Goal: Task Accomplishment & Management: Complete application form

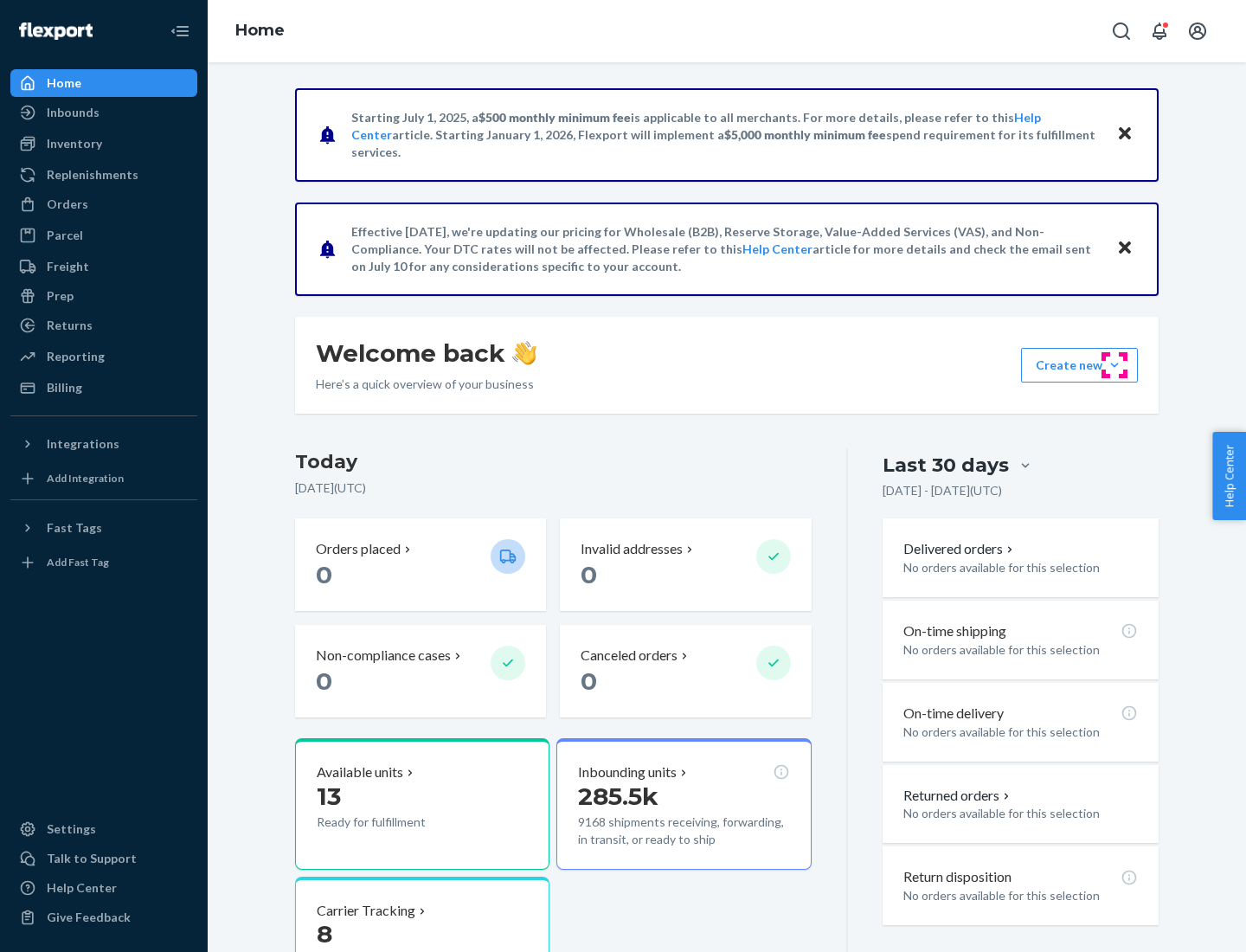
click at [1114, 365] on button "Create new Create new inbound Create new order Create new product" at bounding box center [1079, 365] width 117 height 35
click at [104, 113] on div "Inbounds" at bounding box center [104, 113] width 183 height 24
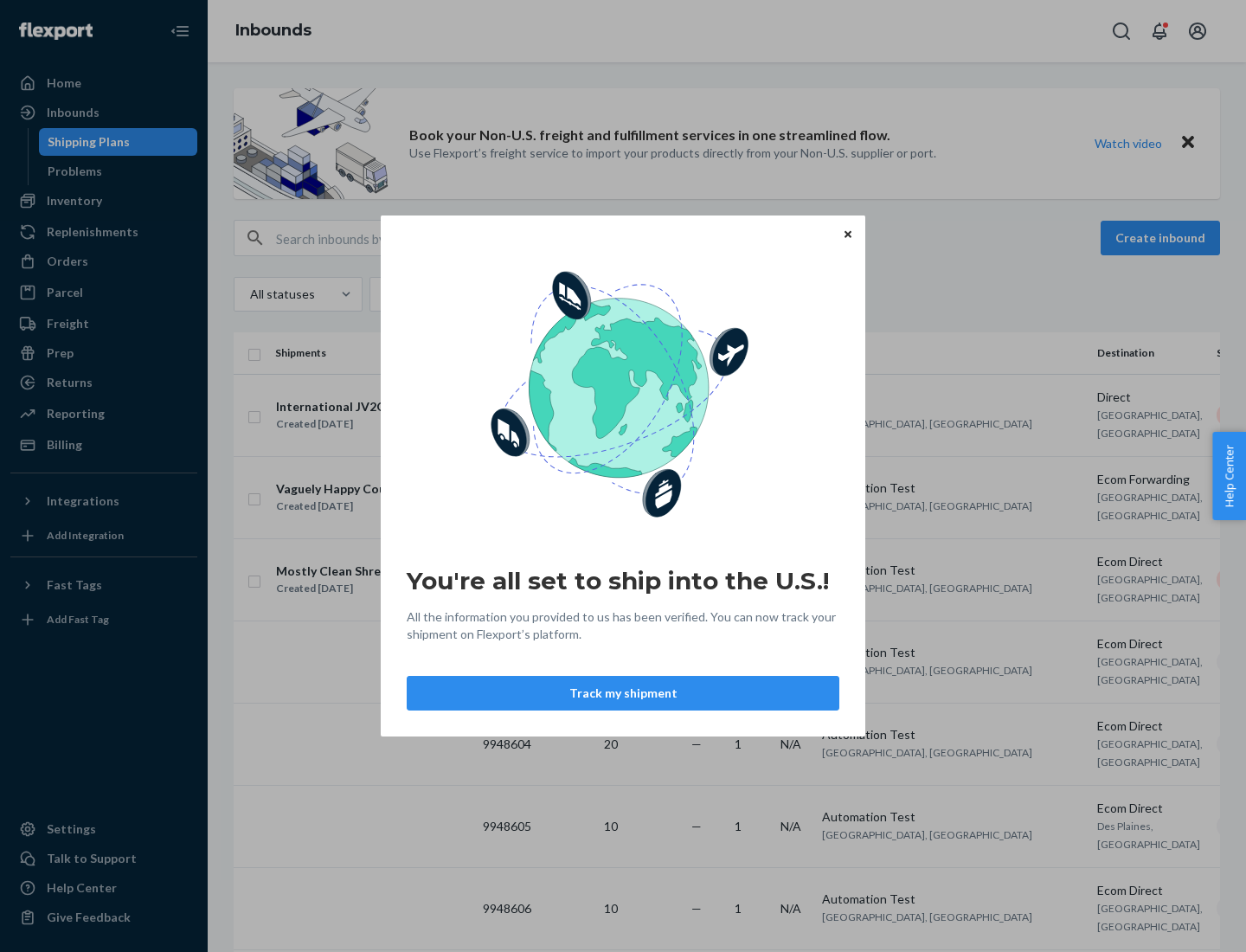
click at [847, 233] on icon "Close" at bounding box center [848, 234] width 7 height 7
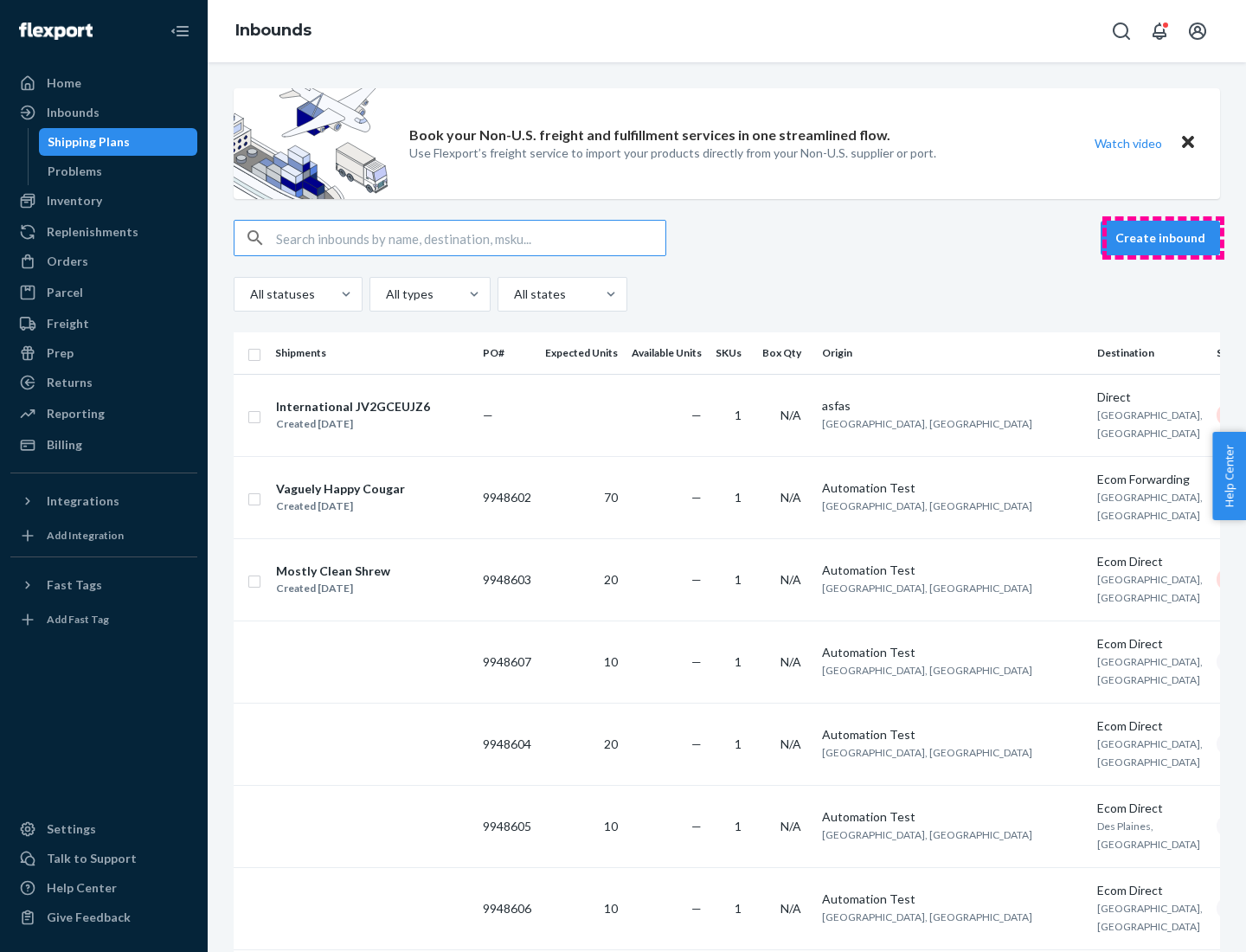
click at [1162, 238] on button "Create inbound" at bounding box center [1160, 238] width 120 height 35
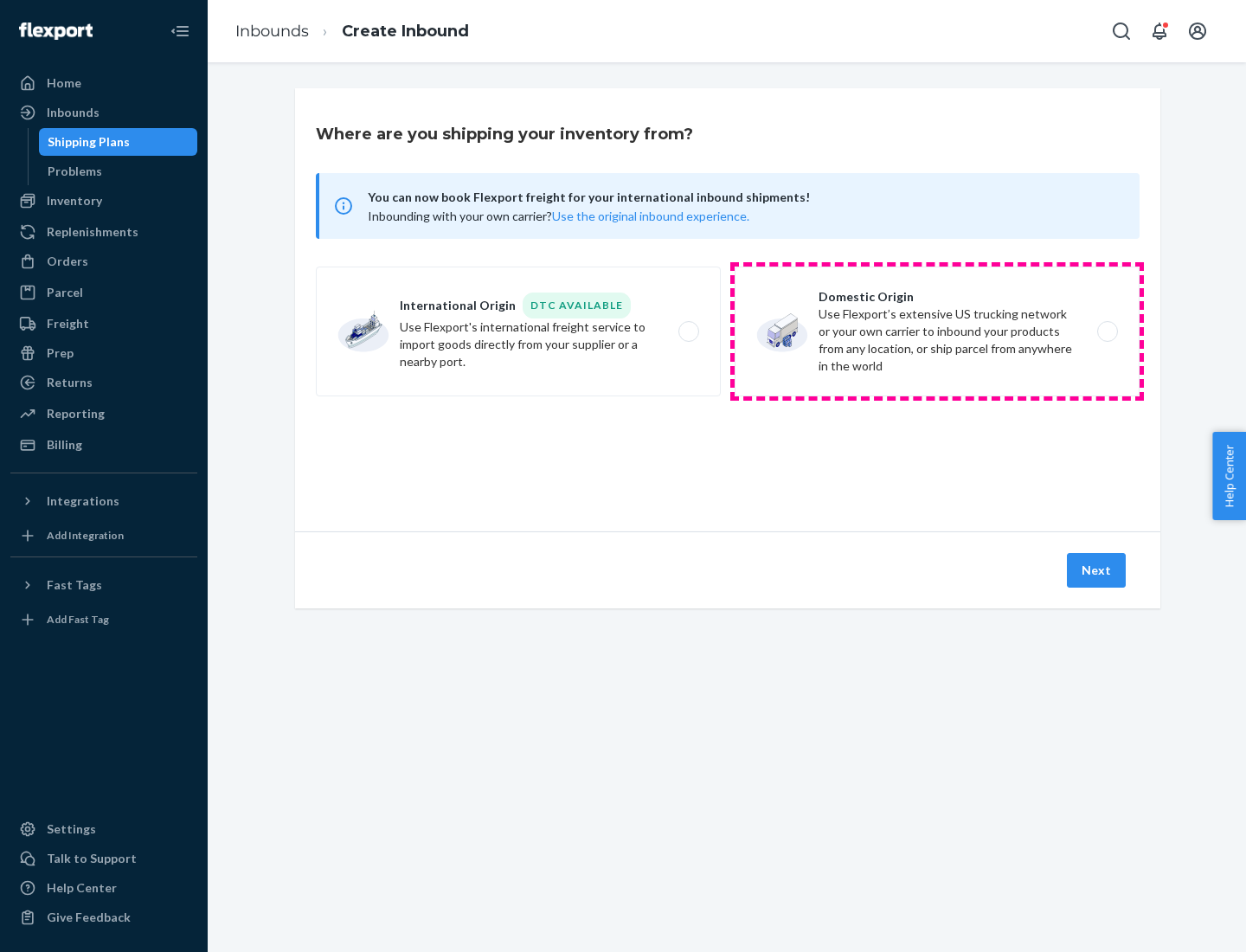
click at [937, 331] on label "Domestic Origin Use Flexport’s extensive US trucking network or your own carrie…" at bounding box center [937, 331] width 405 height 130
click at [1106, 331] on input "Domestic Origin Use Flexport’s extensive US trucking network or your own carrie…" at bounding box center [1112, 331] width 11 height 11
radio input "true"
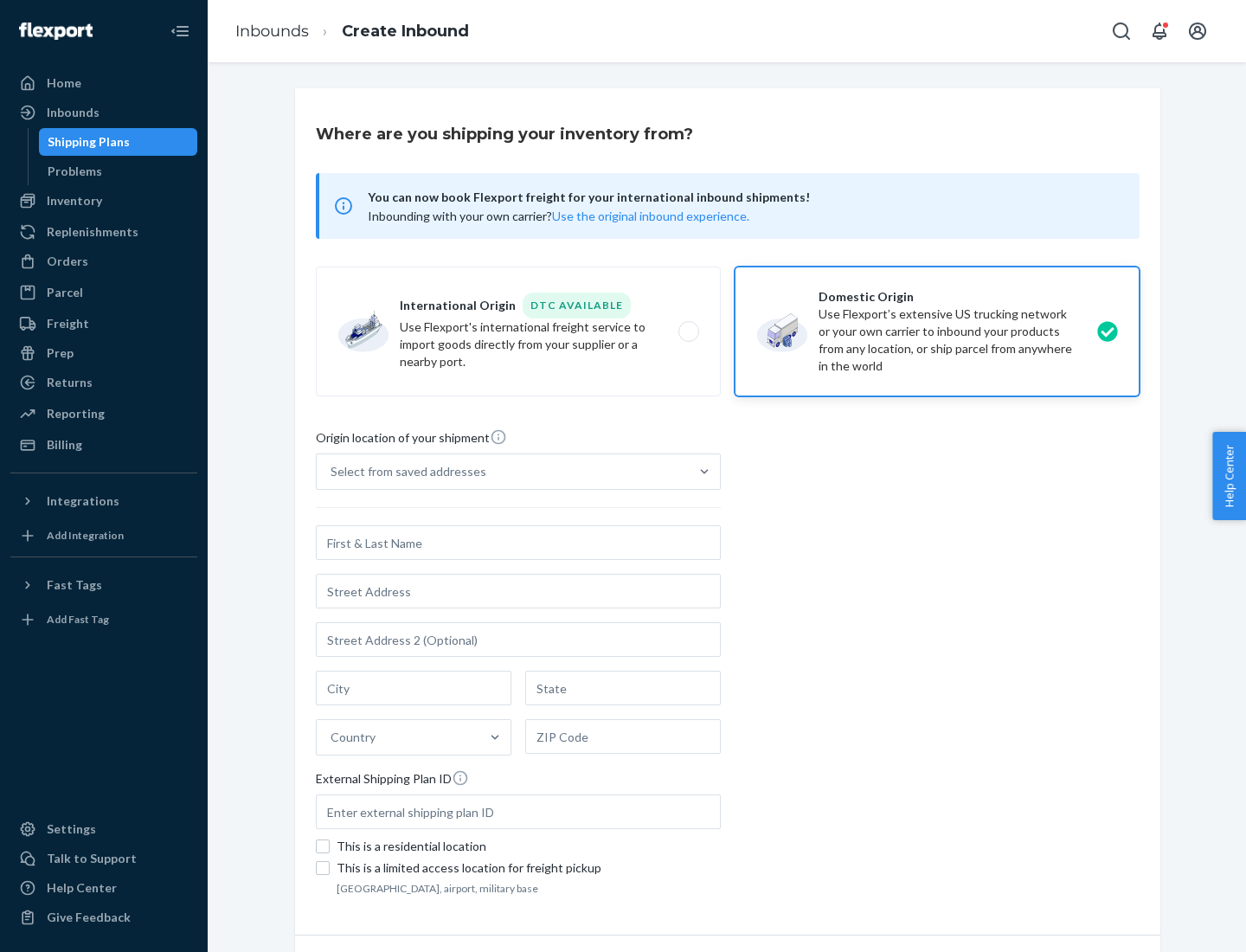
click at [503, 472] on div "Select from saved addresses" at bounding box center [503, 472] width 372 height 35
click at [332, 472] on input "Select from saved addresses" at bounding box center [331, 472] width 2 height 17
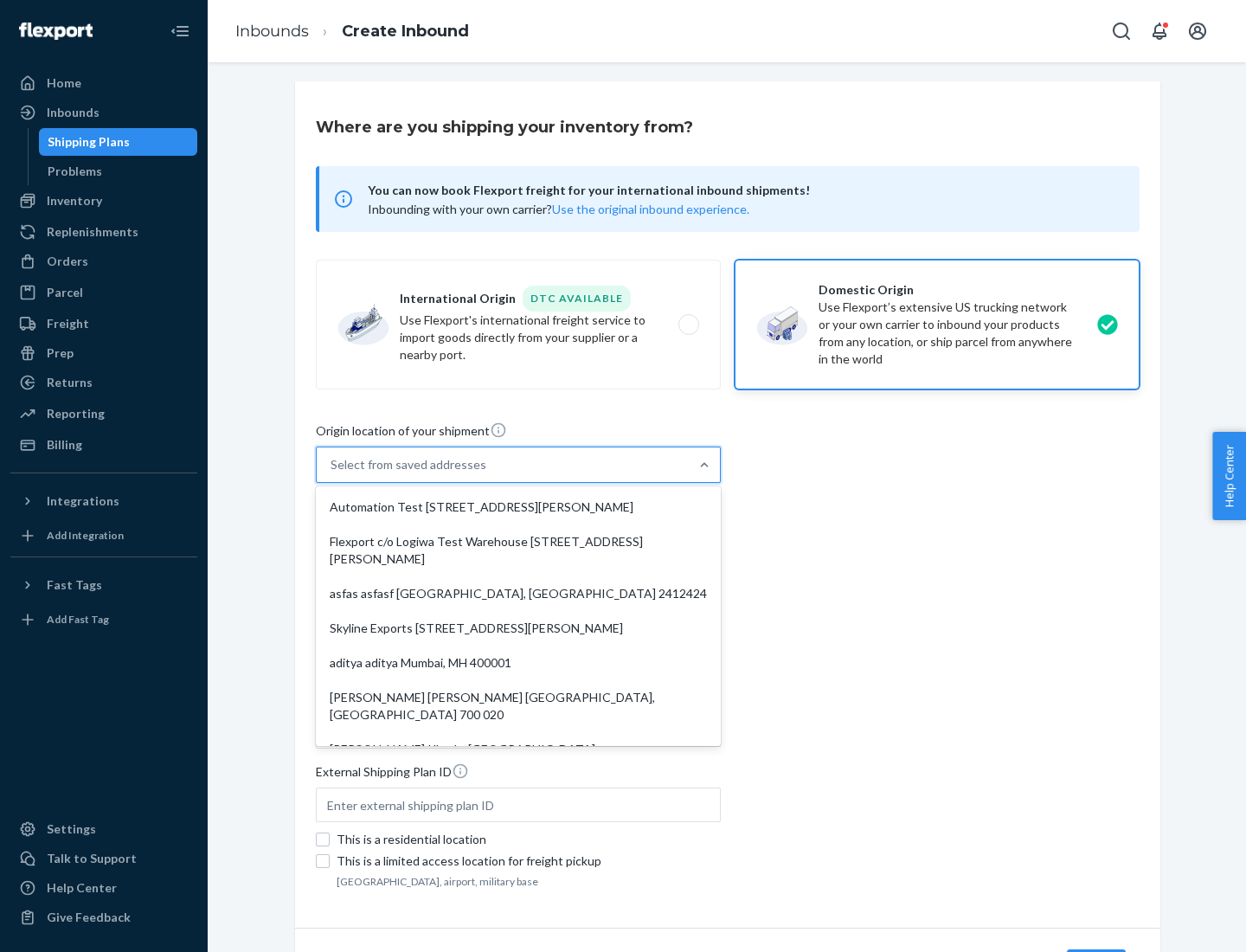
click at [518, 507] on div "Automation Test [STREET_ADDRESS][PERSON_NAME]" at bounding box center [519, 507] width 398 height 35
click at [332, 473] on input "option Automation Test [STREET_ADDRESS][PERSON_NAME]. 9 results available. Use …" at bounding box center [331, 465] width 2 height 17
type input "Automation Test"
type input "[STREET_ADDRESS][PERSON_NAME]"
type input "9th Floor"
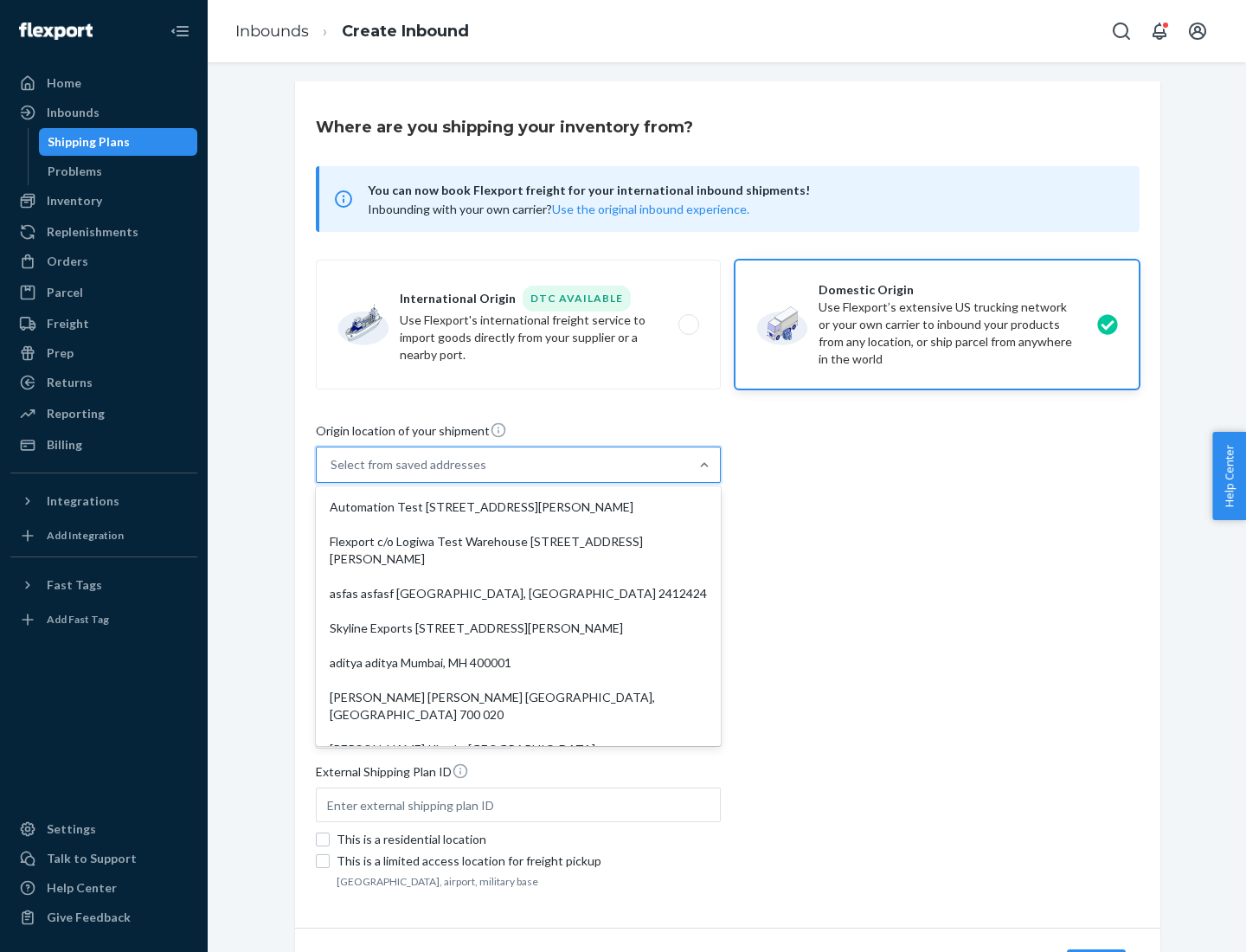
type input "[GEOGRAPHIC_DATA]"
type input "CA"
type input "94104"
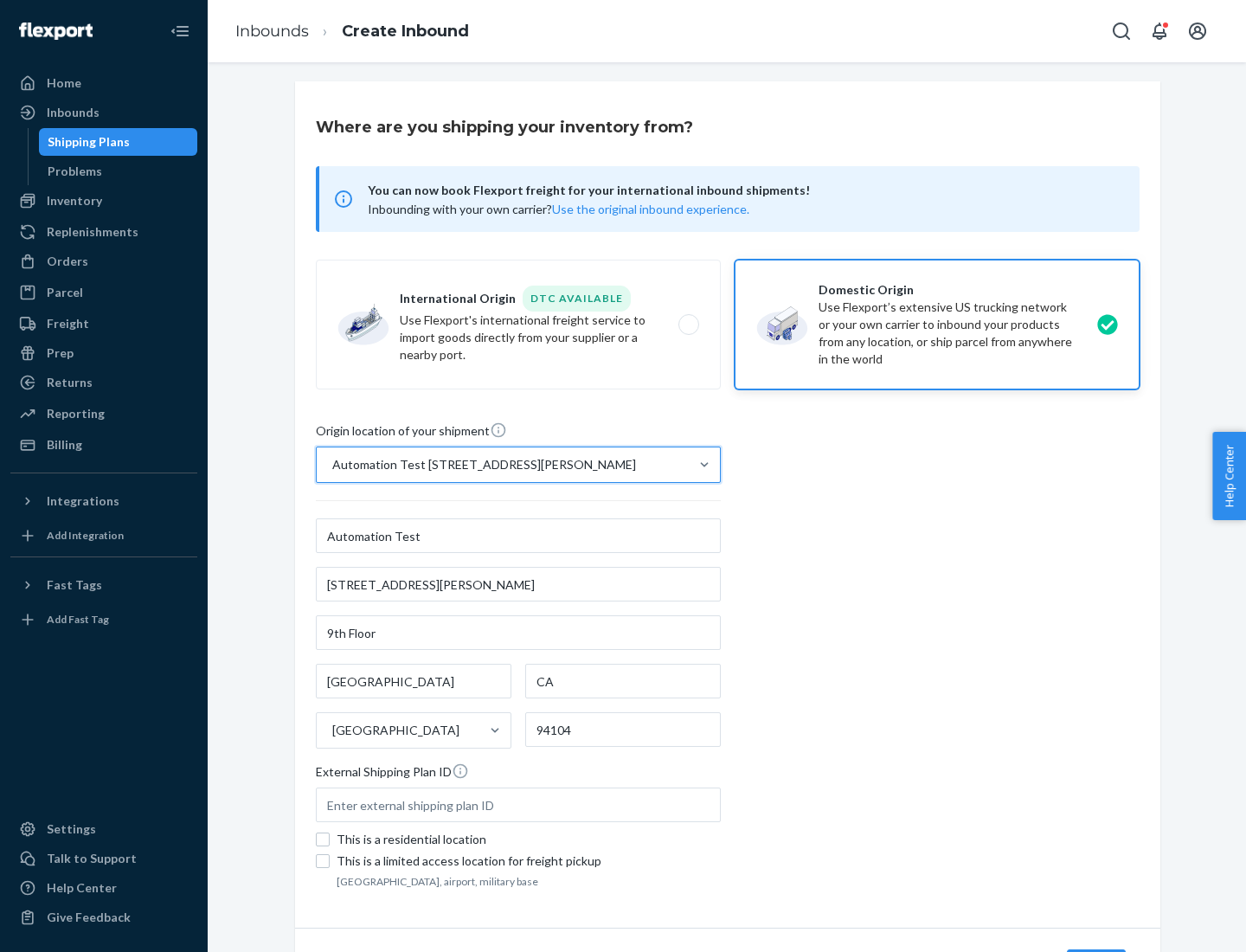
scroll to position [101, 0]
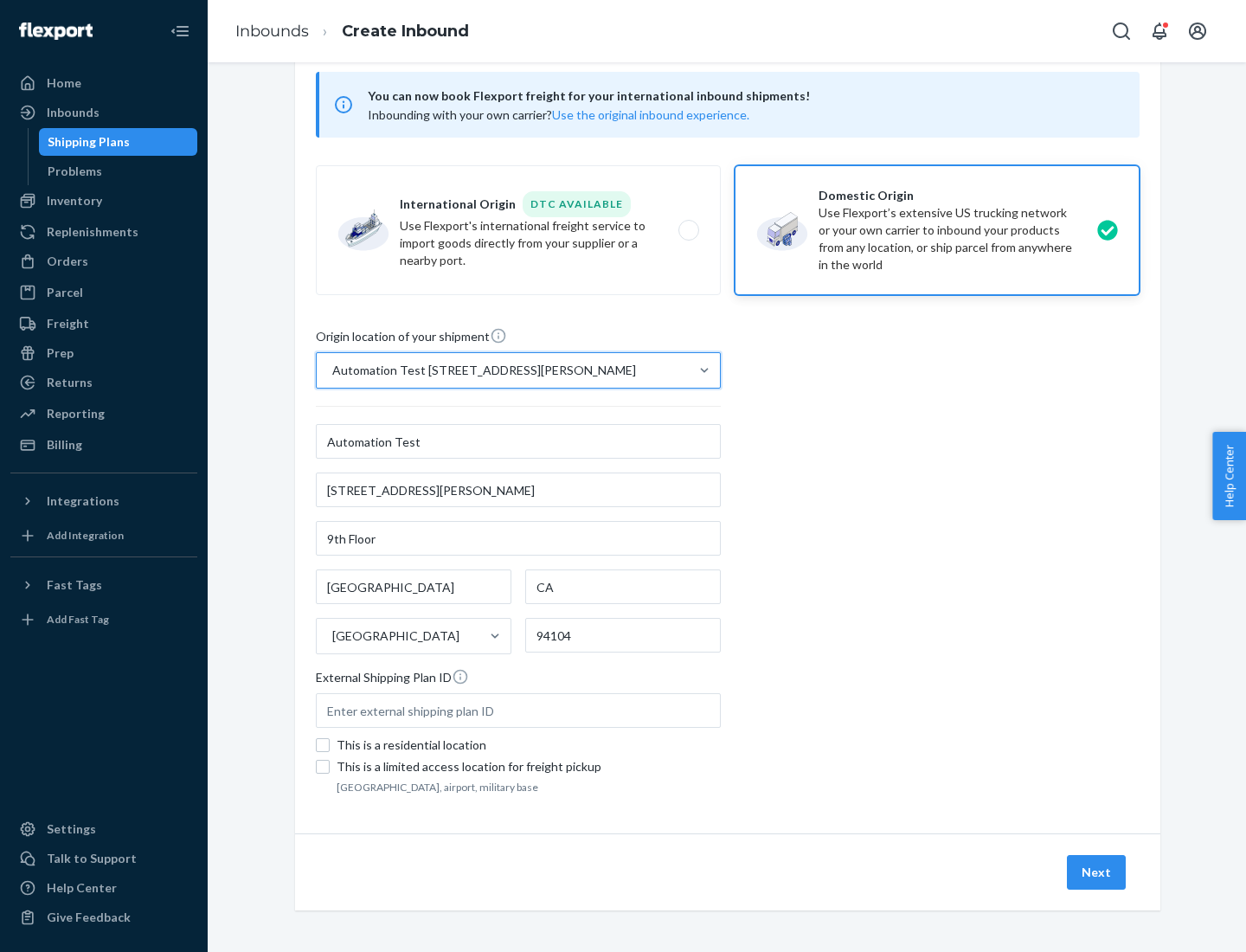
click at [1097, 873] on button "Next" at bounding box center [1095, 873] width 59 height 35
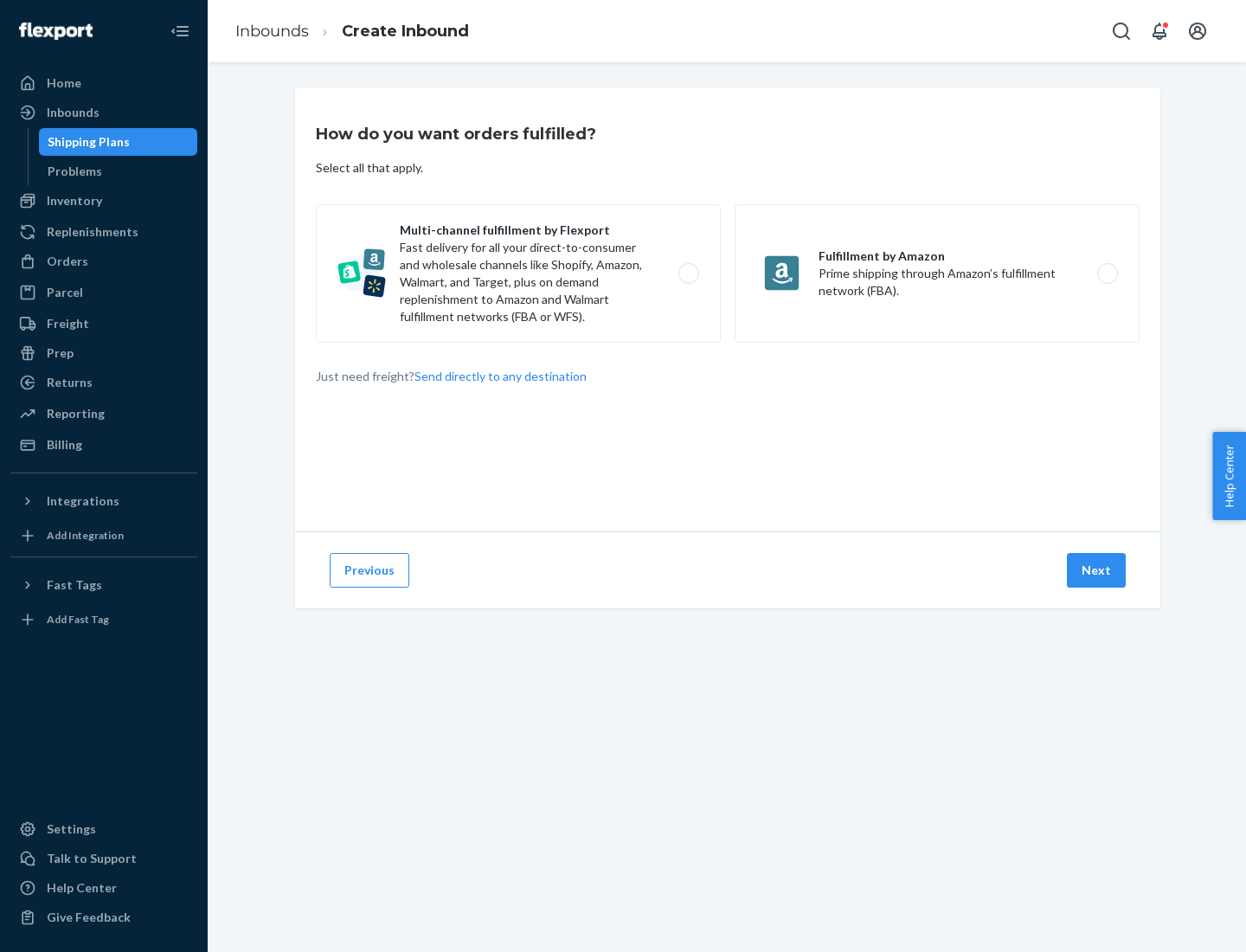
click at [518, 273] on label "Multi-channel fulfillment by Flexport Fast delivery for all your direct-to-cons…" at bounding box center [519, 273] width 405 height 139
click at [688, 273] on input "Multi-channel fulfillment by Flexport Fast delivery for all your direct-to-cons…" at bounding box center [693, 273] width 11 height 11
radio input "true"
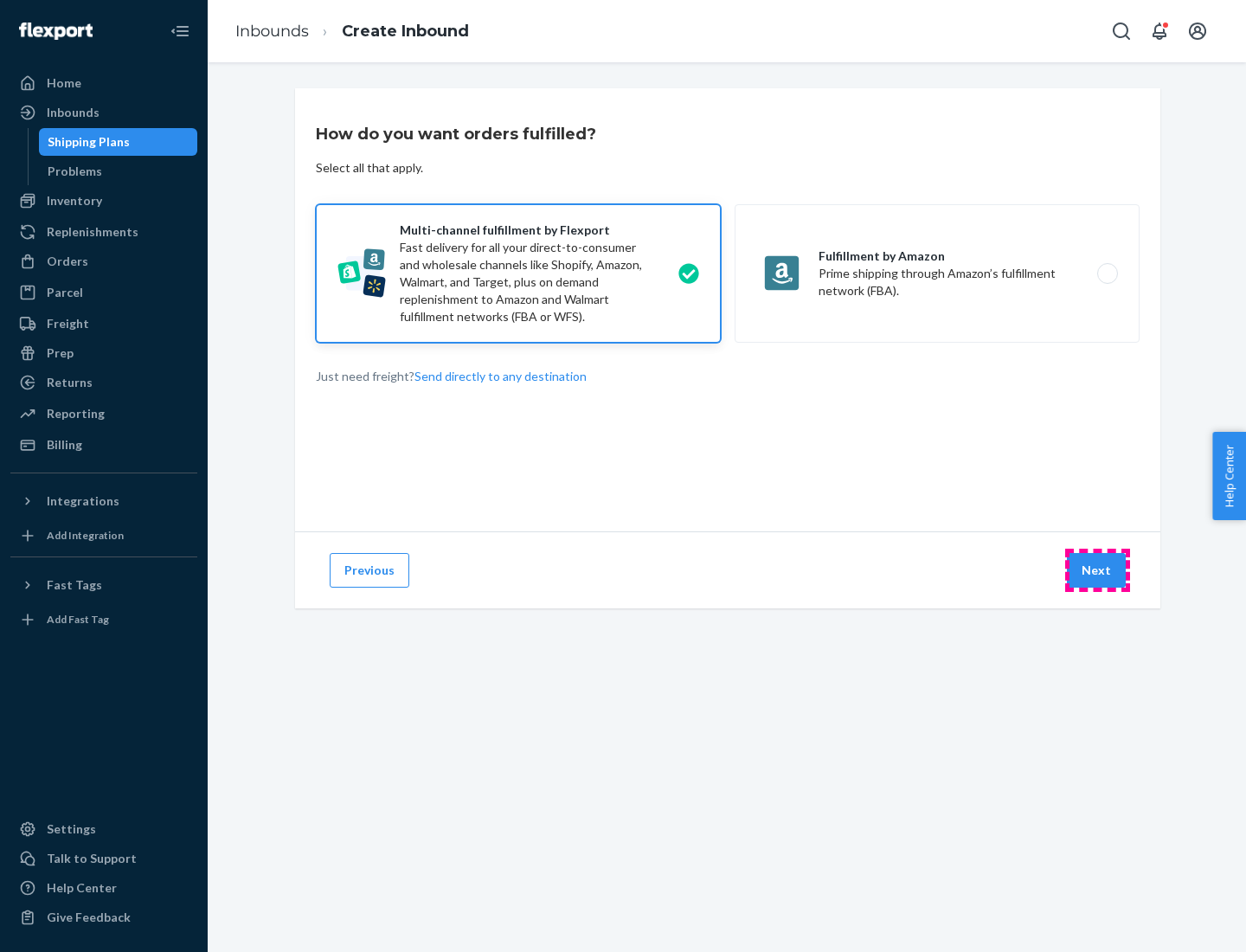
click at [1097, 570] on button "Next" at bounding box center [1095, 570] width 59 height 35
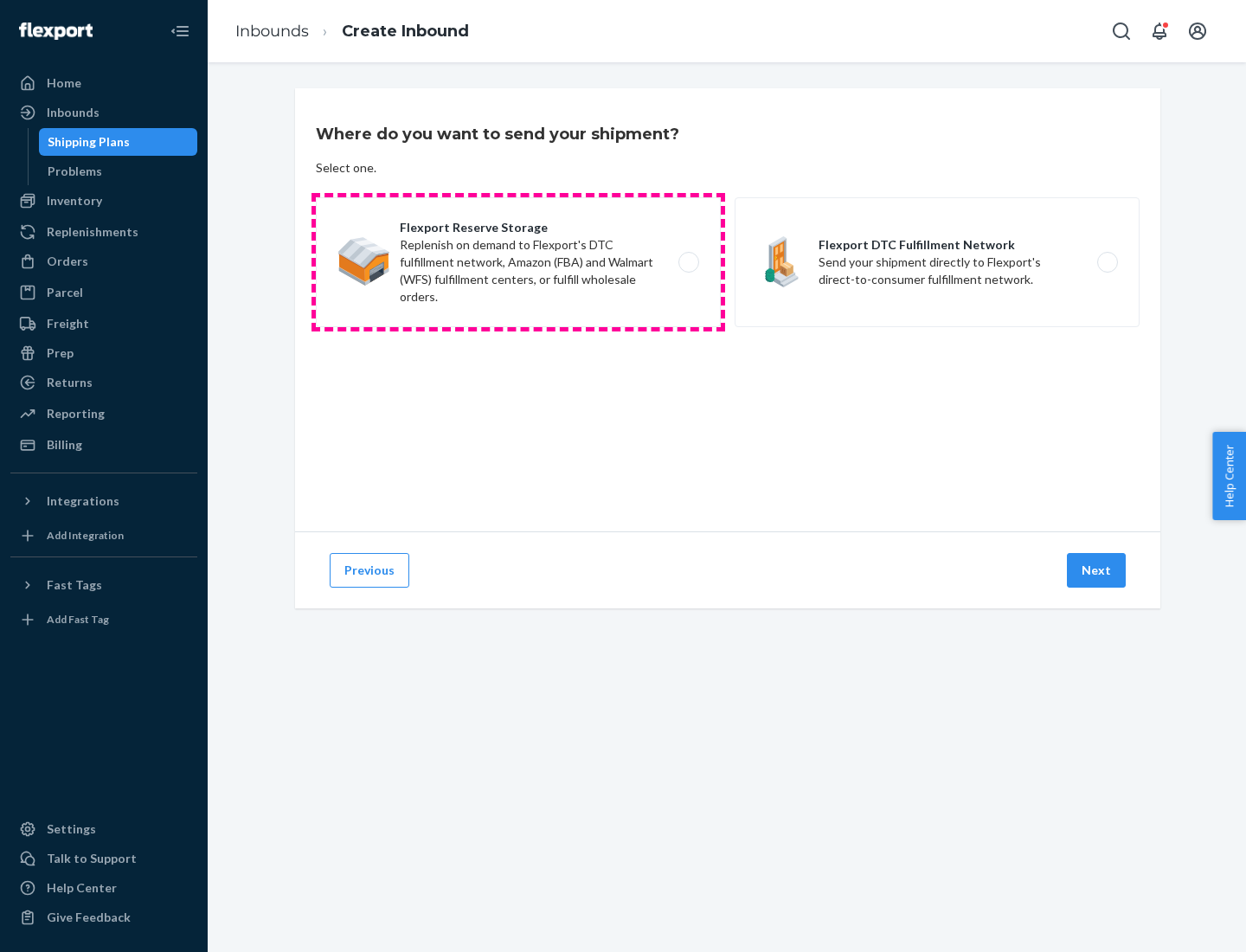
click at [518, 262] on label "Flexport Reserve Storage Replenish on demand to Flexport's DTC fulfillment netw…" at bounding box center [519, 262] width 405 height 130
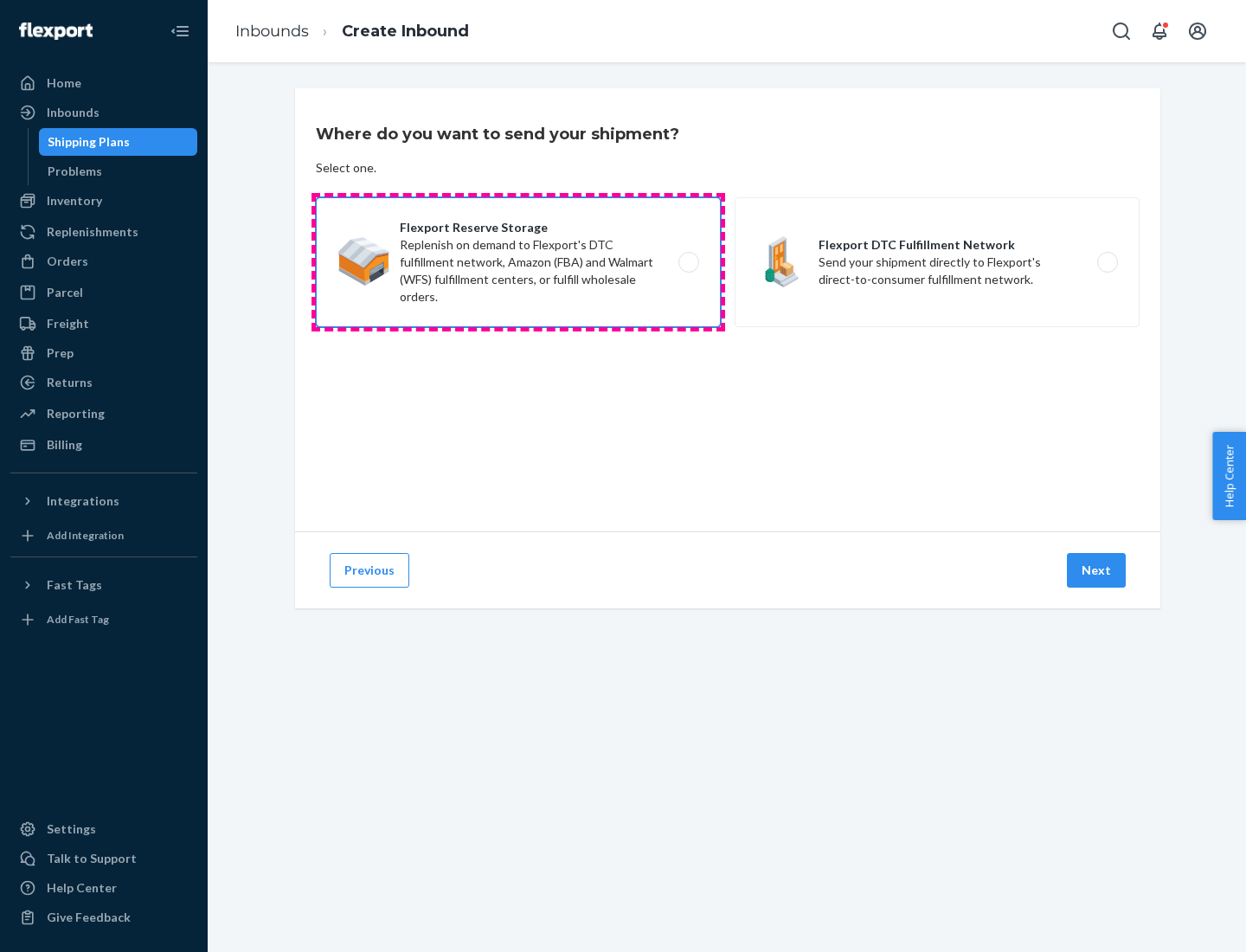
click at [688, 262] on input "Flexport Reserve Storage Replenish on demand to Flexport's DTC fulfillment netw…" at bounding box center [693, 262] width 11 height 11
radio input "true"
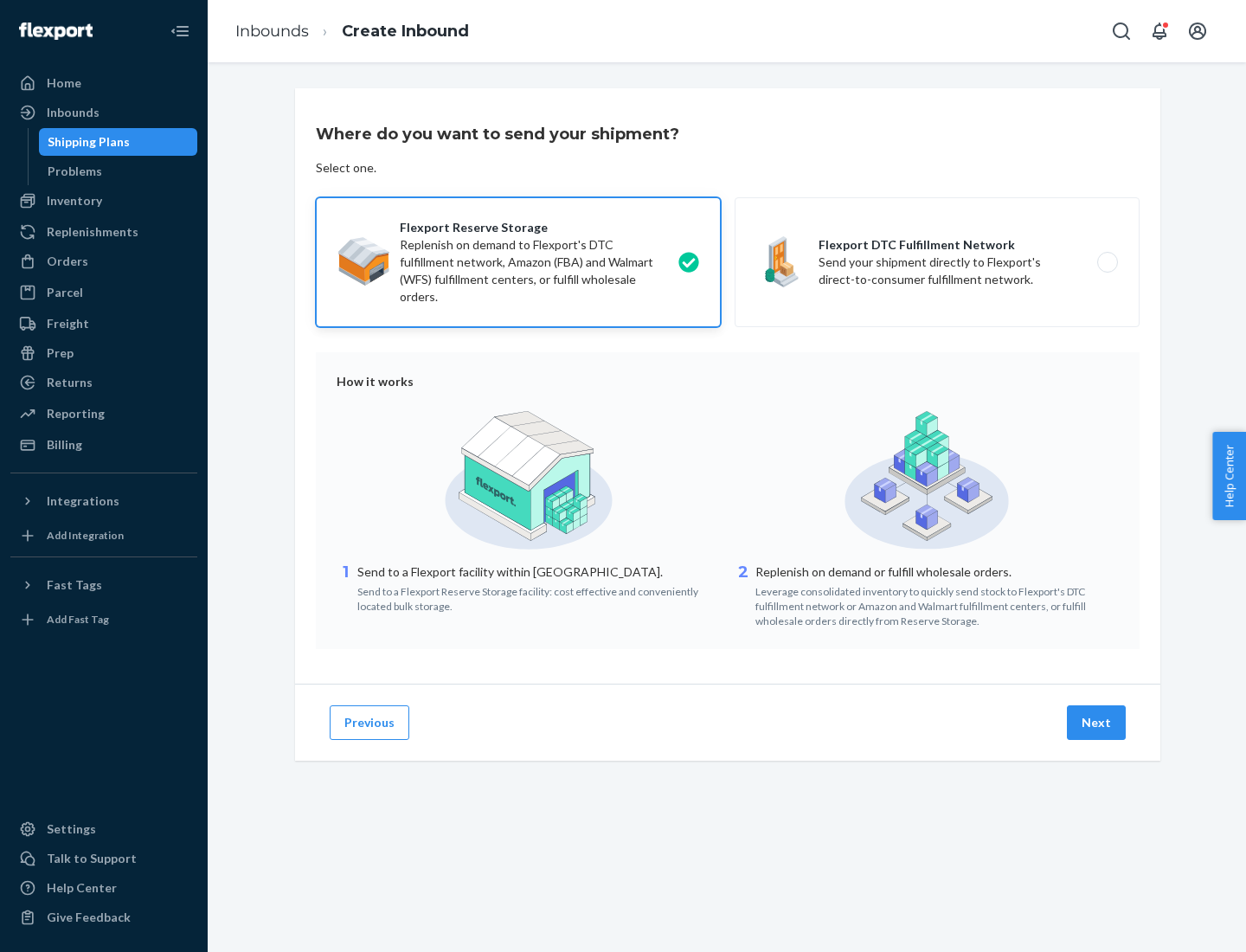
click at [1097, 722] on button "Next" at bounding box center [1095, 722] width 59 height 35
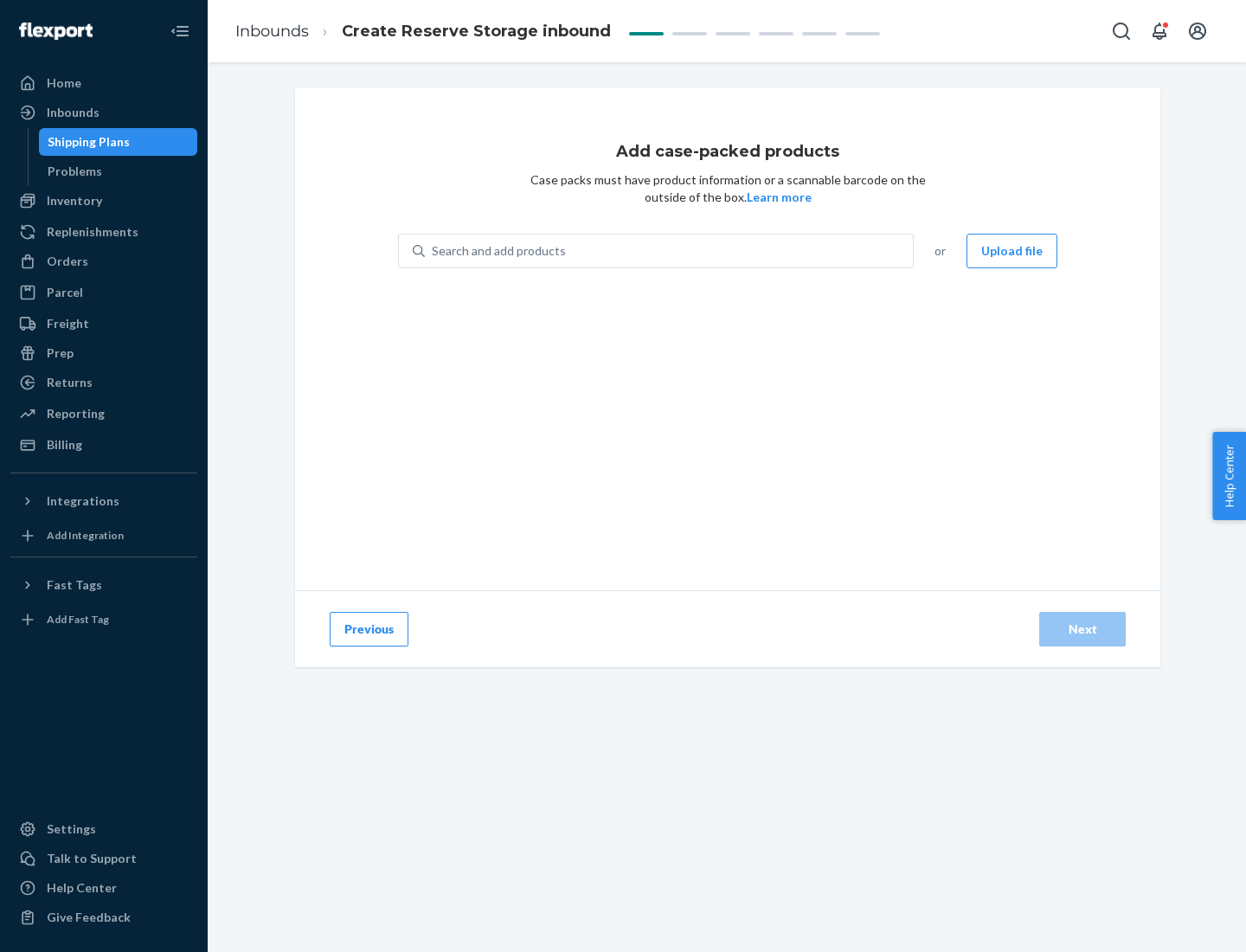
click at [670, 251] on div "Search and add products" at bounding box center [668, 251] width 488 height 31
click at [433, 251] on input "Search and add products" at bounding box center [432, 251] width 2 height 17
type input "test-syn"
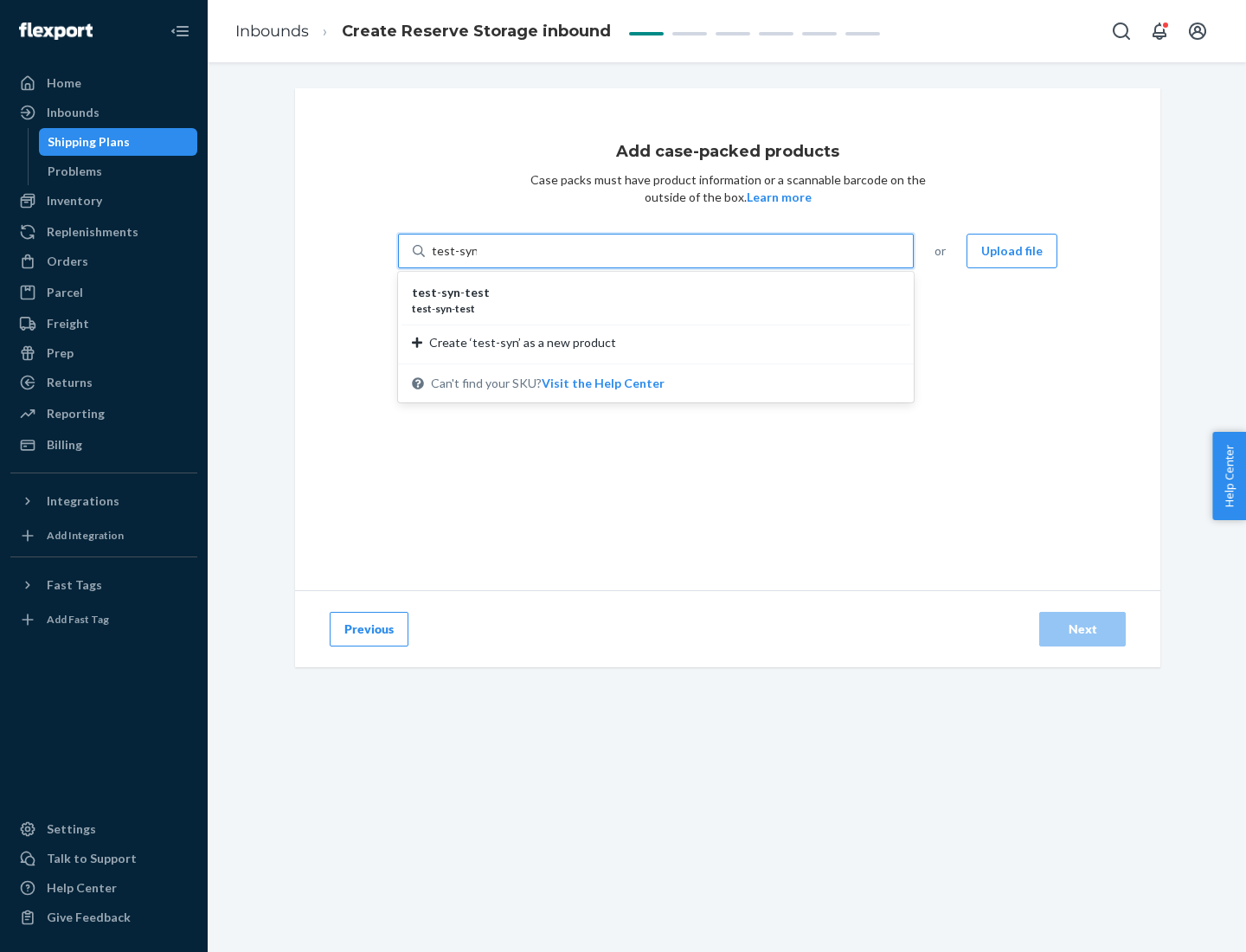
click at [650, 293] on div "test - syn - test" at bounding box center [649, 293] width 474 height 17
click at [477, 259] on input "test-syn" at bounding box center [454, 251] width 45 height 17
type input "1"
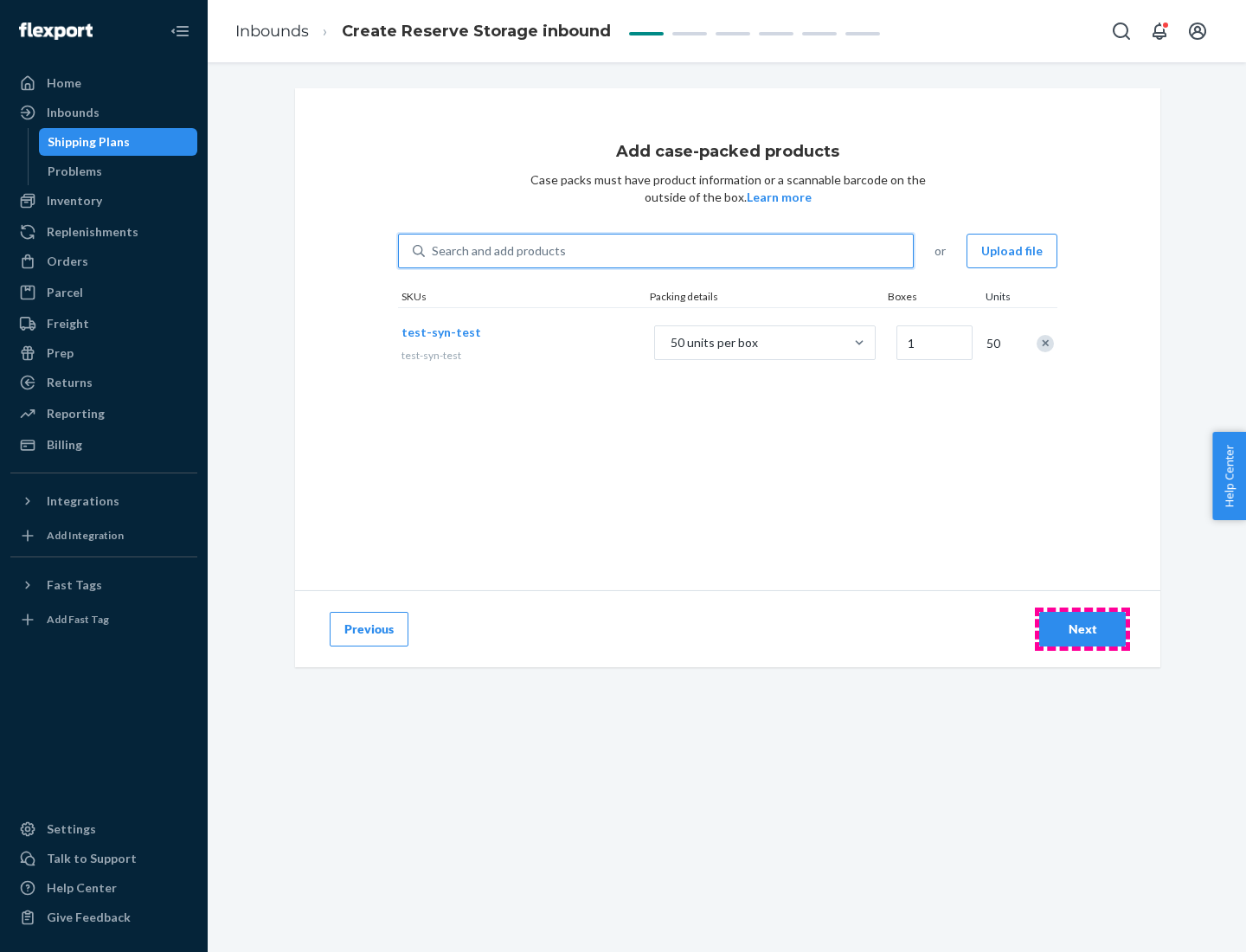
click at [1082, 629] on div "Next" at bounding box center [1082, 629] width 57 height 17
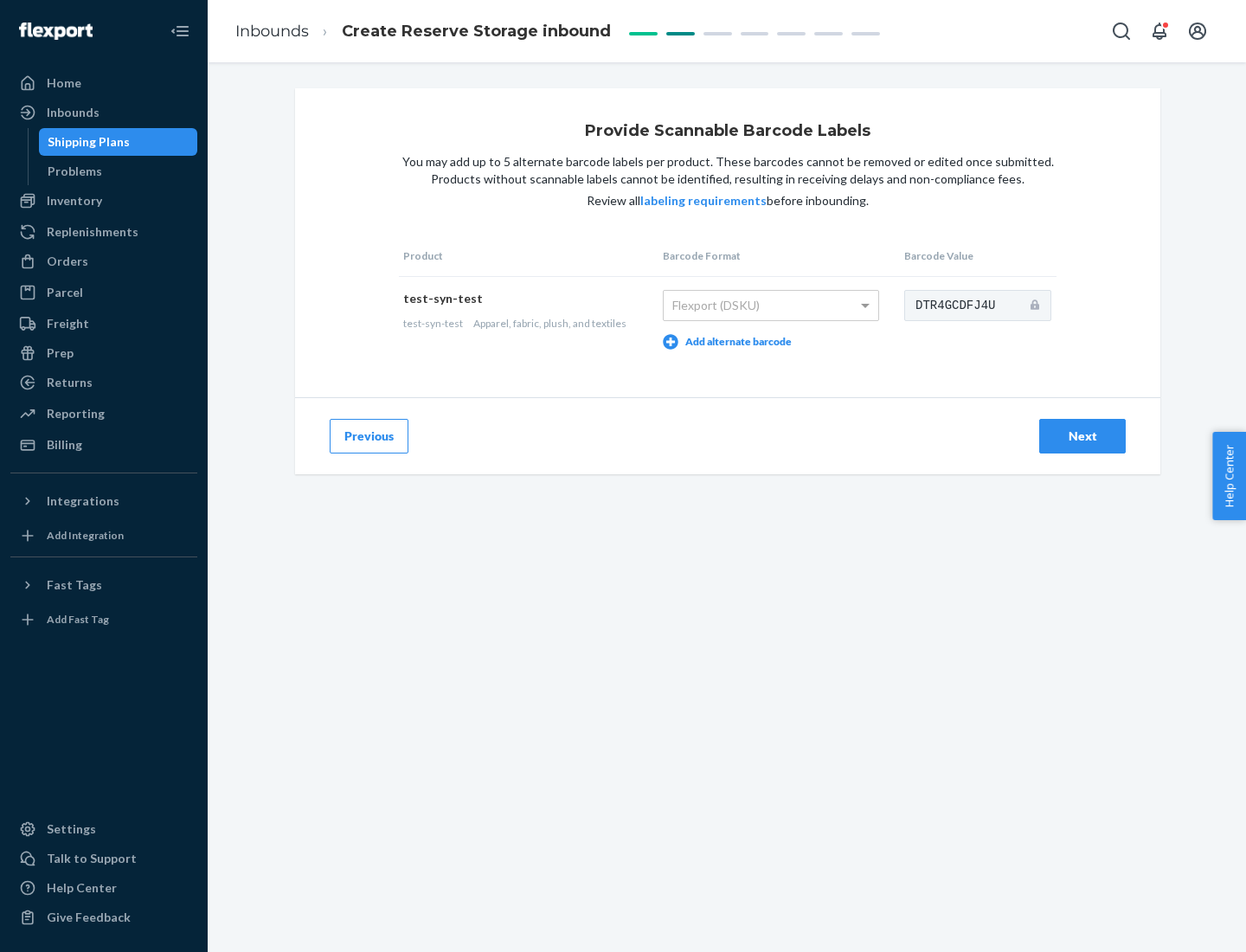
click at [1082, 435] on div "Next" at bounding box center [1082, 436] width 57 height 17
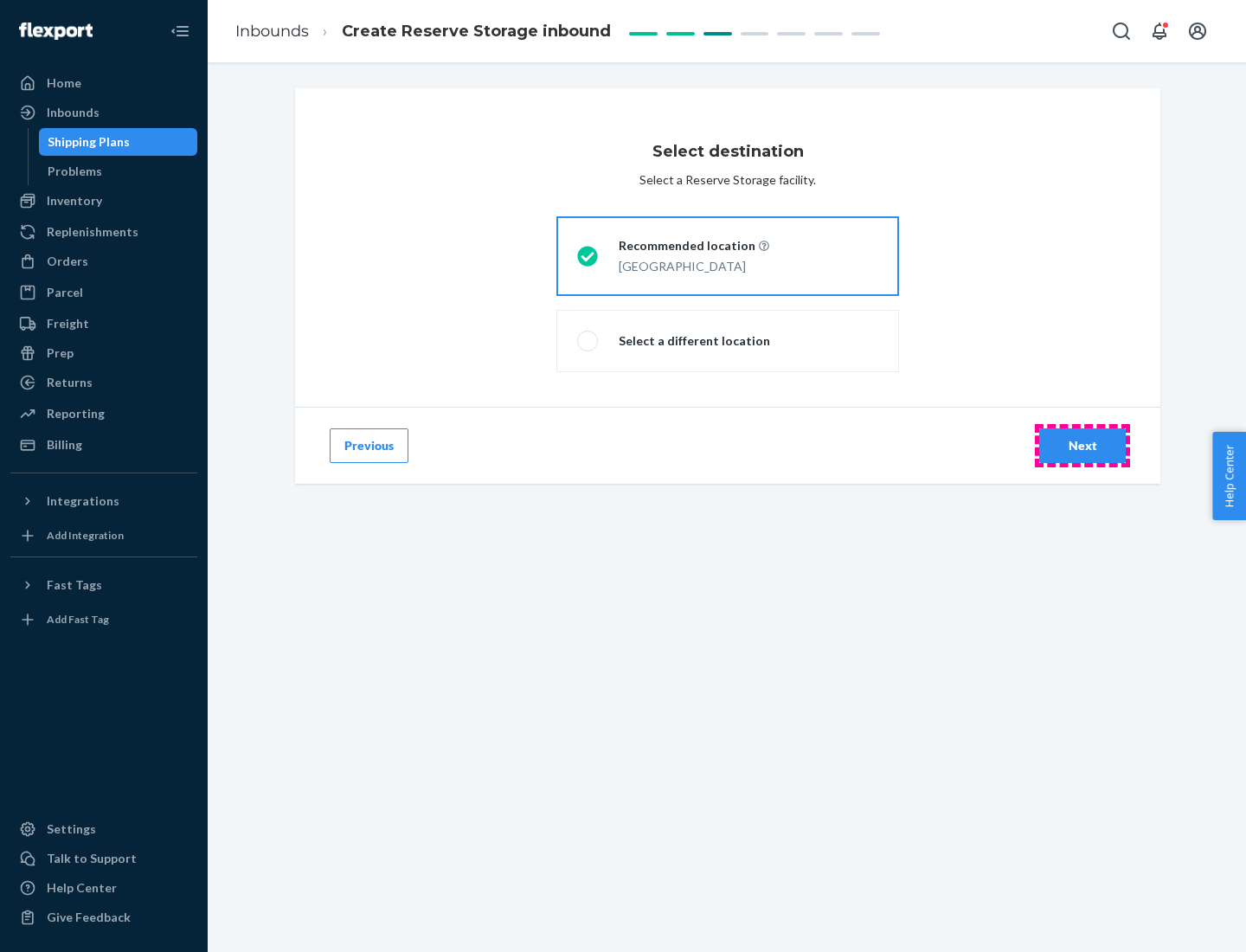
click at [1082, 445] on div "Next" at bounding box center [1082, 445] width 57 height 17
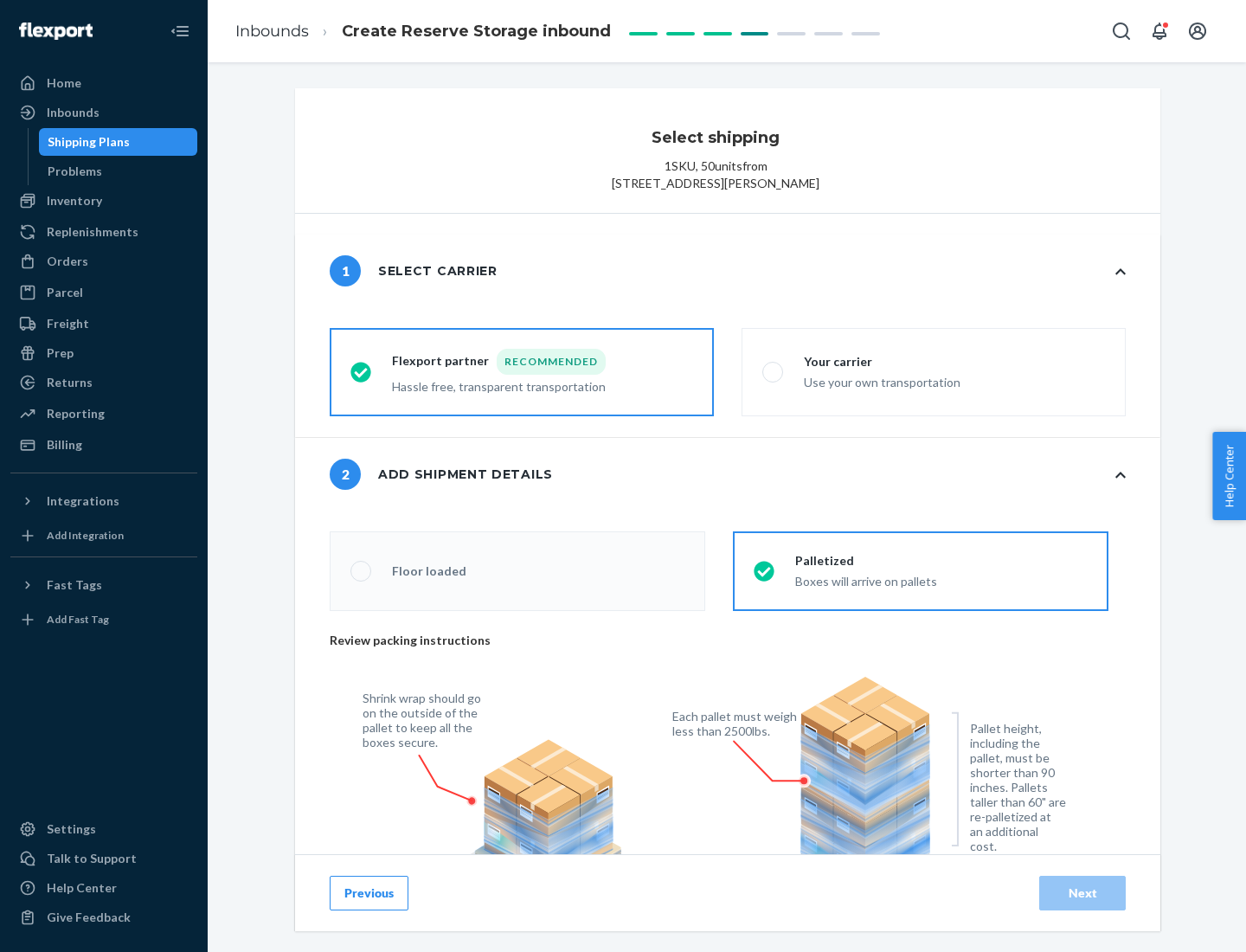
radio input "false"
type input "1"
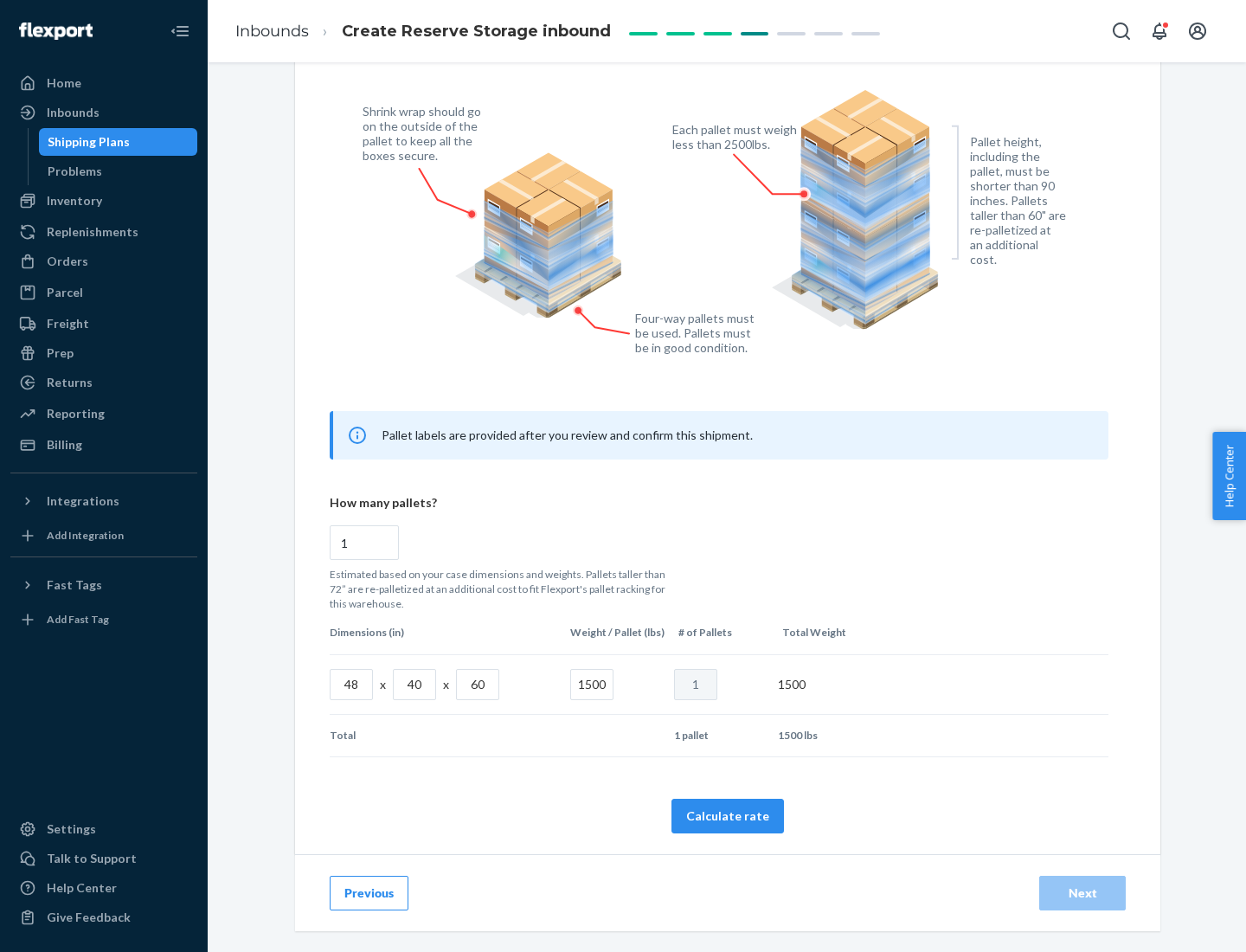
click at [727, 815] on button "Calculate rate" at bounding box center [727, 816] width 113 height 35
radio input "false"
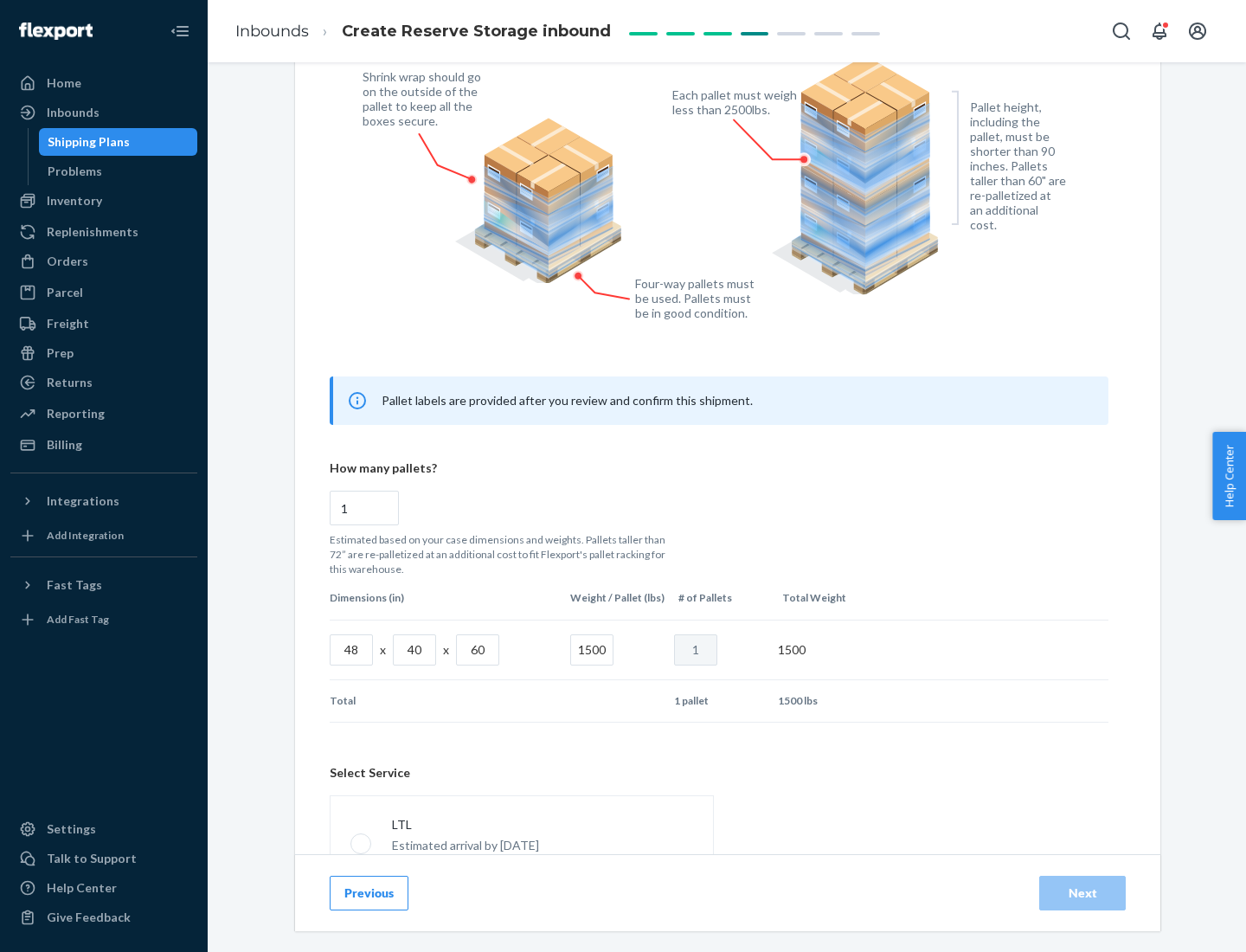
scroll to position [765, 0]
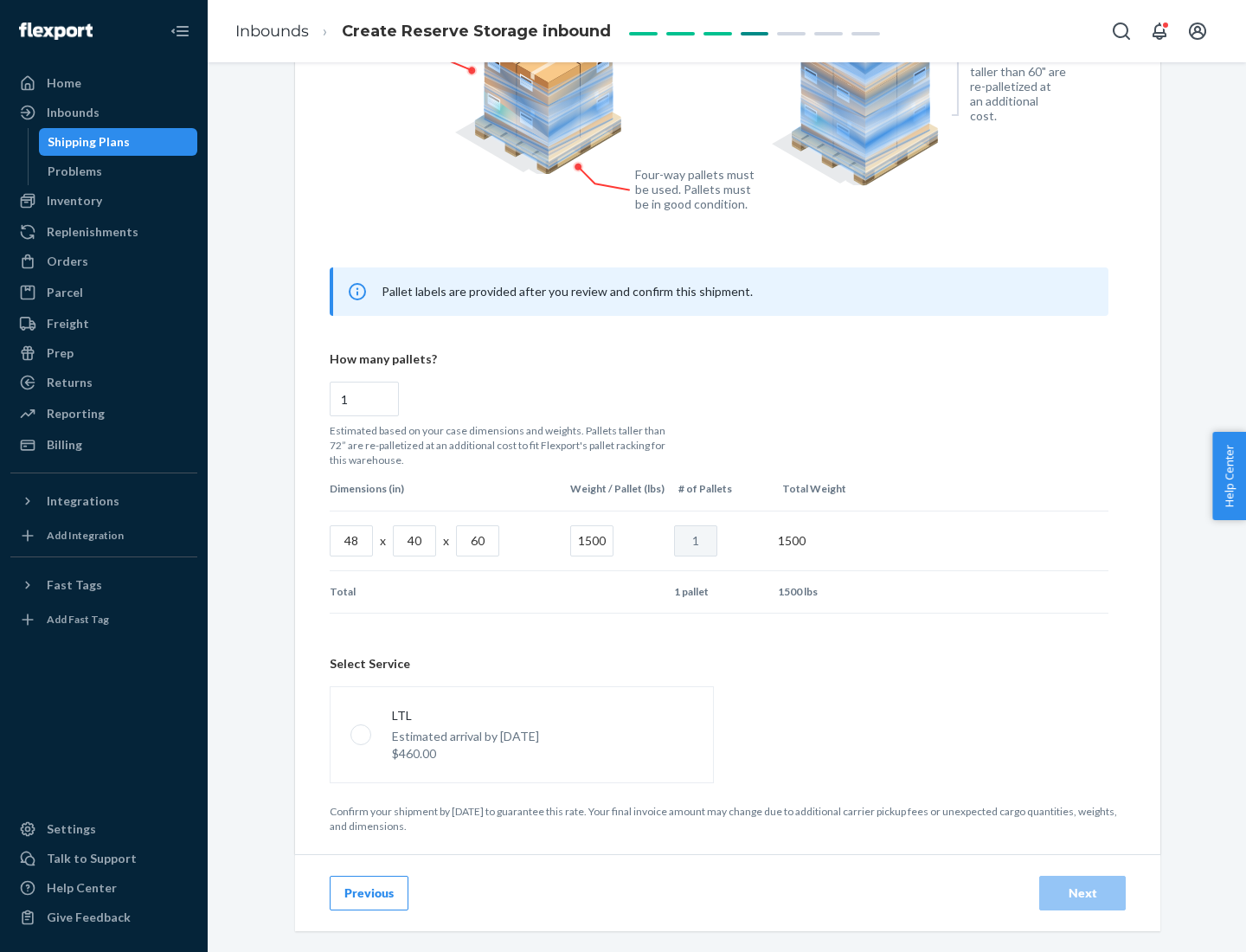
click at [520, 734] on p "Estimated arrival by [DATE]" at bounding box center [465, 736] width 147 height 17
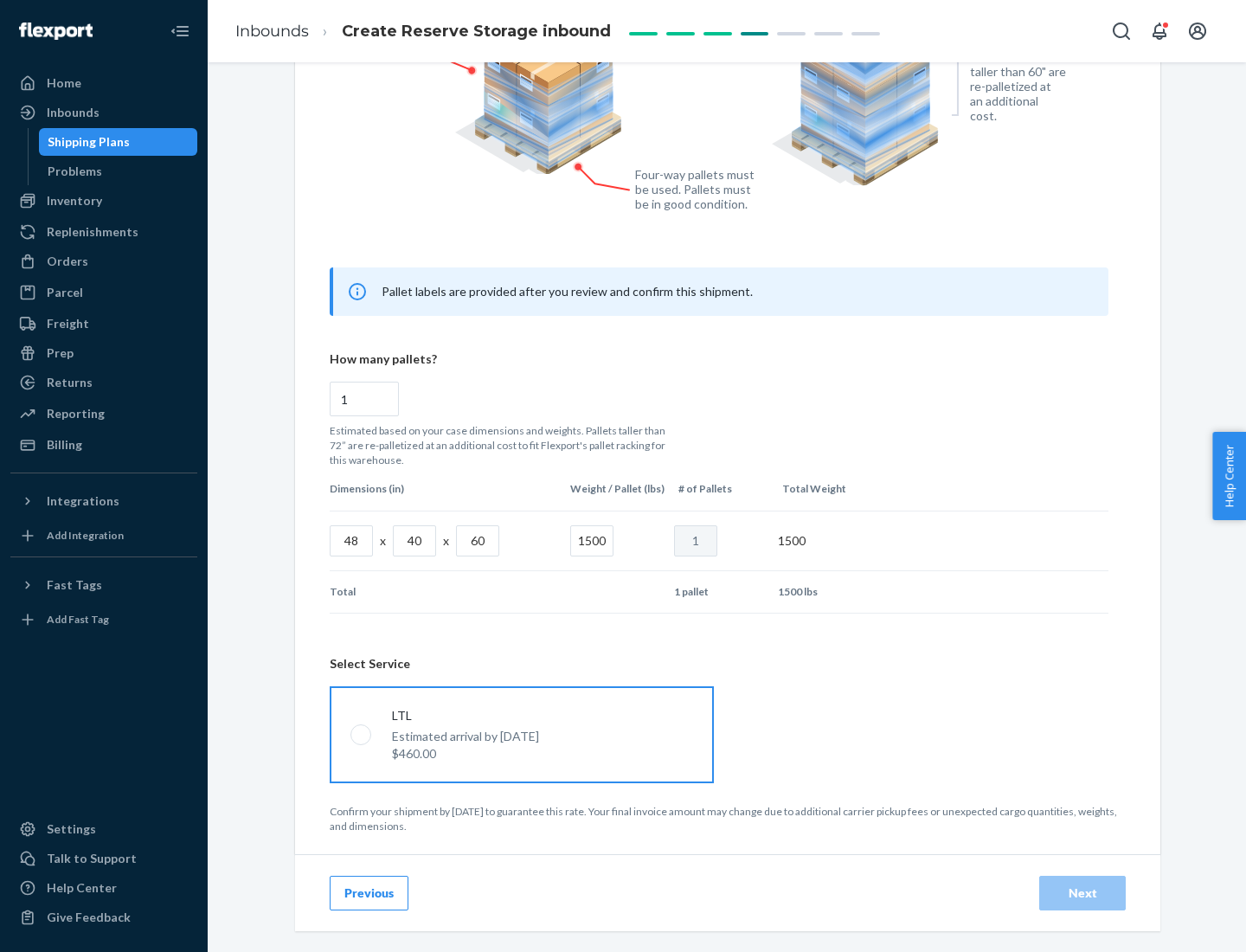
click at [361, 734] on input "LTL Estimated arrival by [DATE] $460.00" at bounding box center [355, 734] width 11 height 11
radio input "true"
radio input "false"
click at [1082, 892] on div "Next" at bounding box center [1082, 893] width 57 height 17
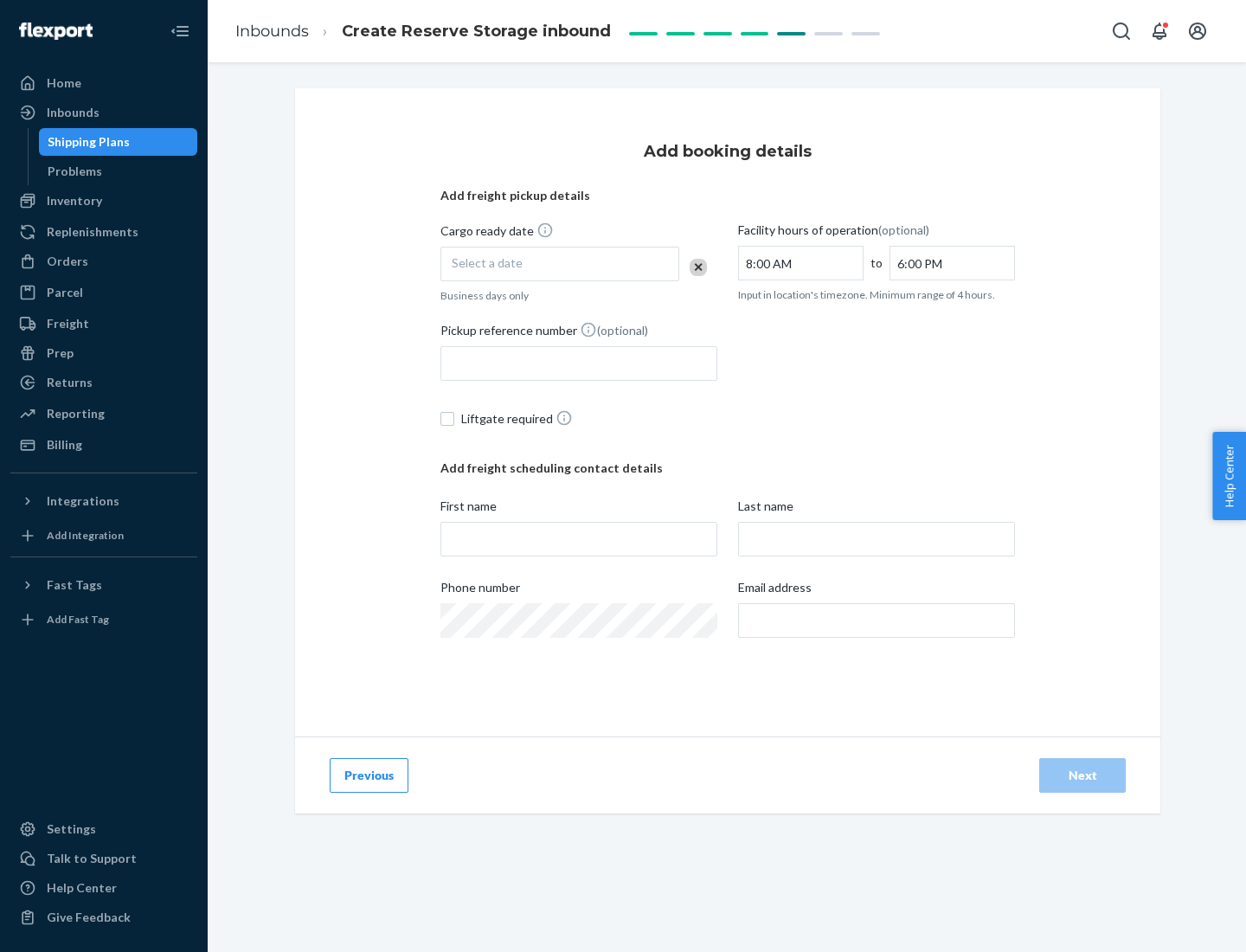
click at [560, 264] on div "Select a date" at bounding box center [559, 264] width 238 height 35
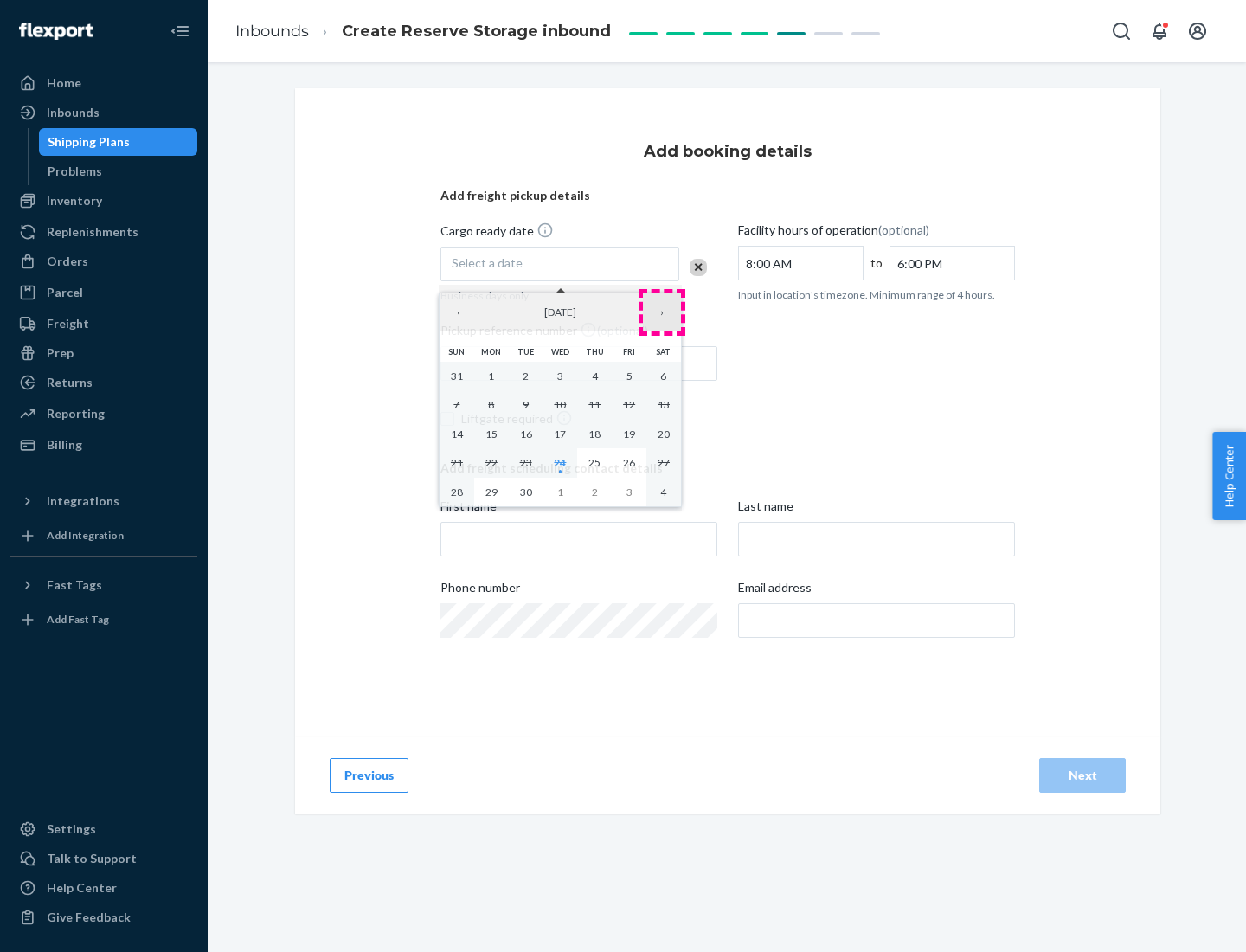
click at [662, 313] on button "›" at bounding box center [662, 313] width 38 height 38
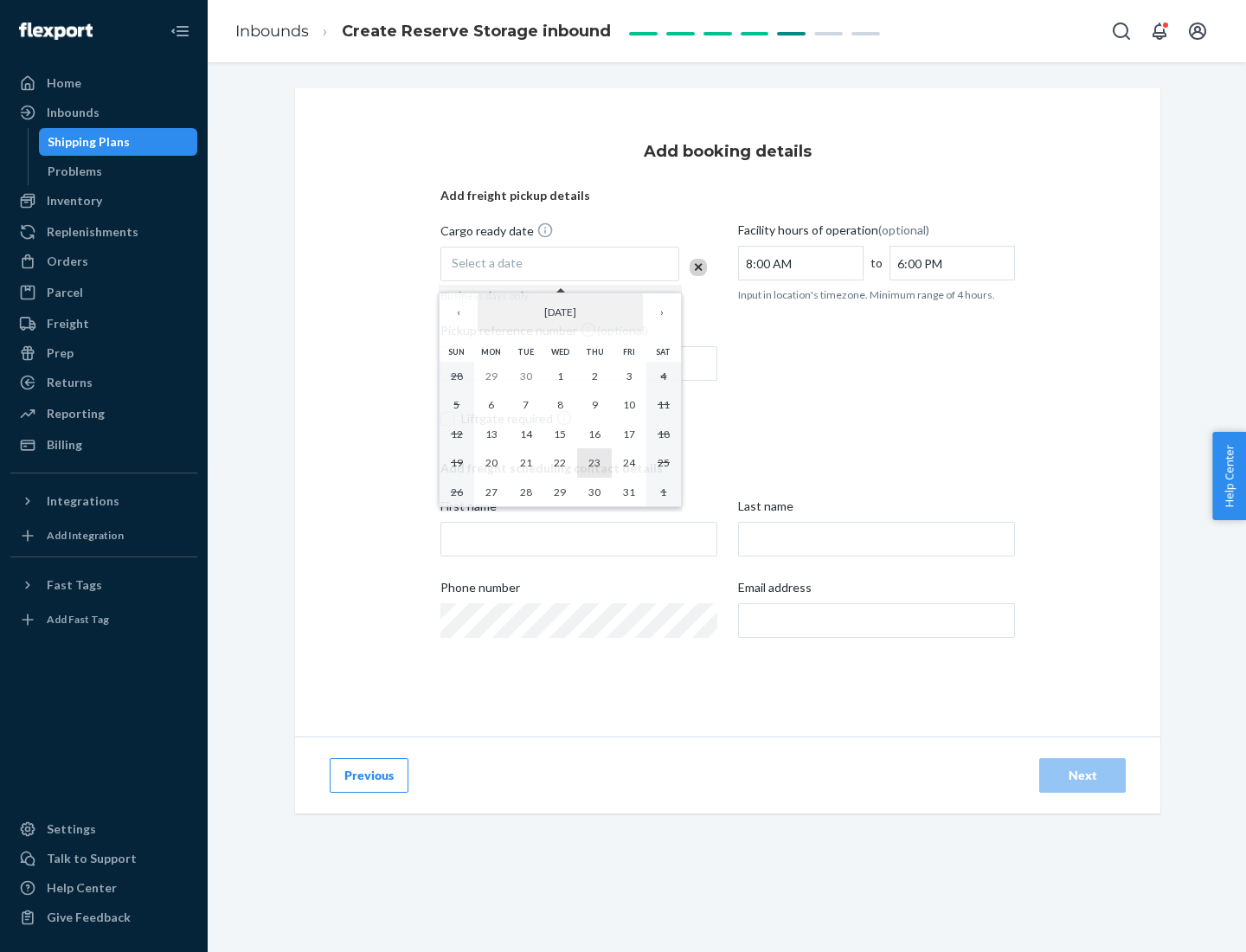
click at [595, 462] on abbr "23" at bounding box center [595, 462] width 12 height 13
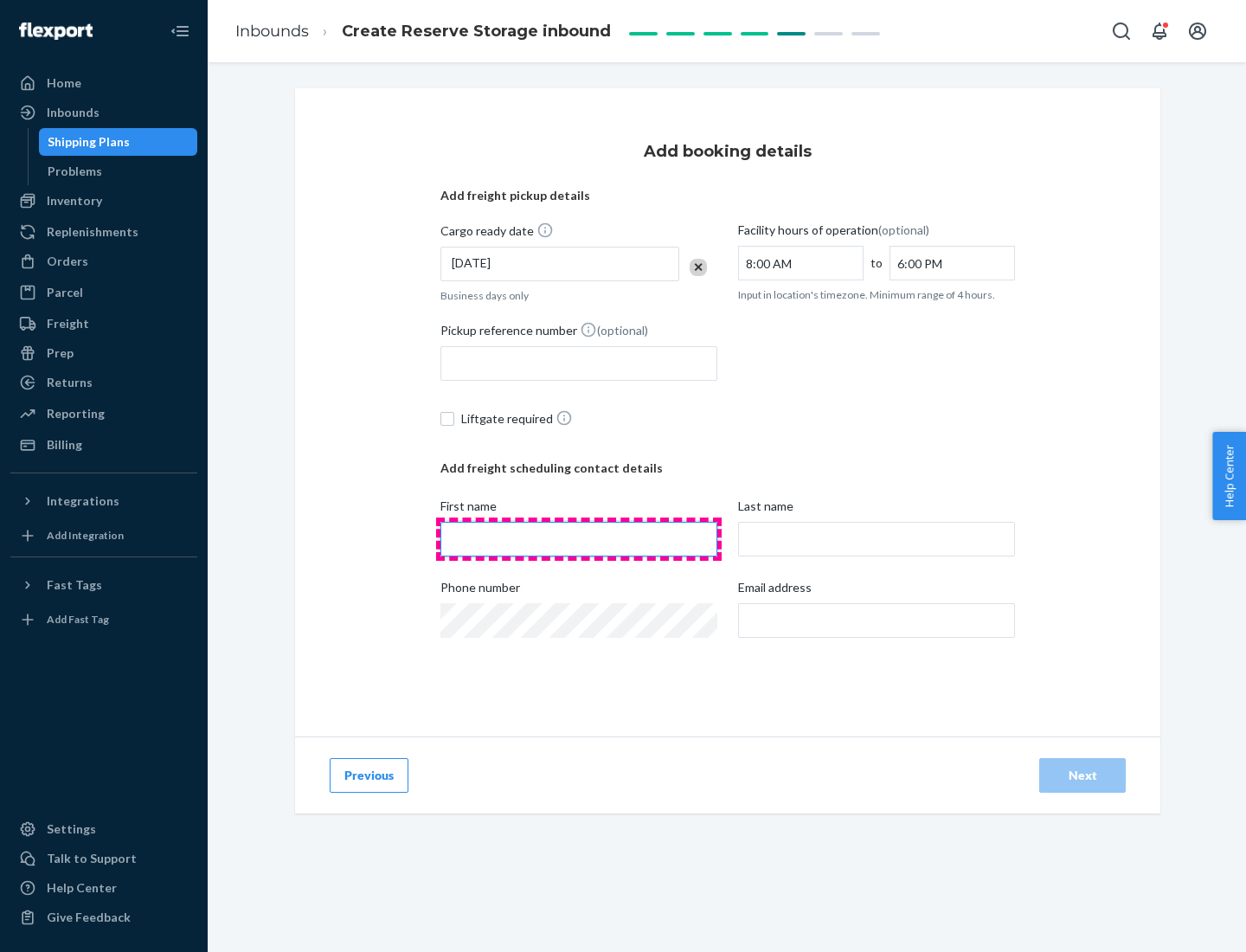
click at [579, 539] on input "First name" at bounding box center [578, 539] width 277 height 35
type input "[PERSON_NAME]"
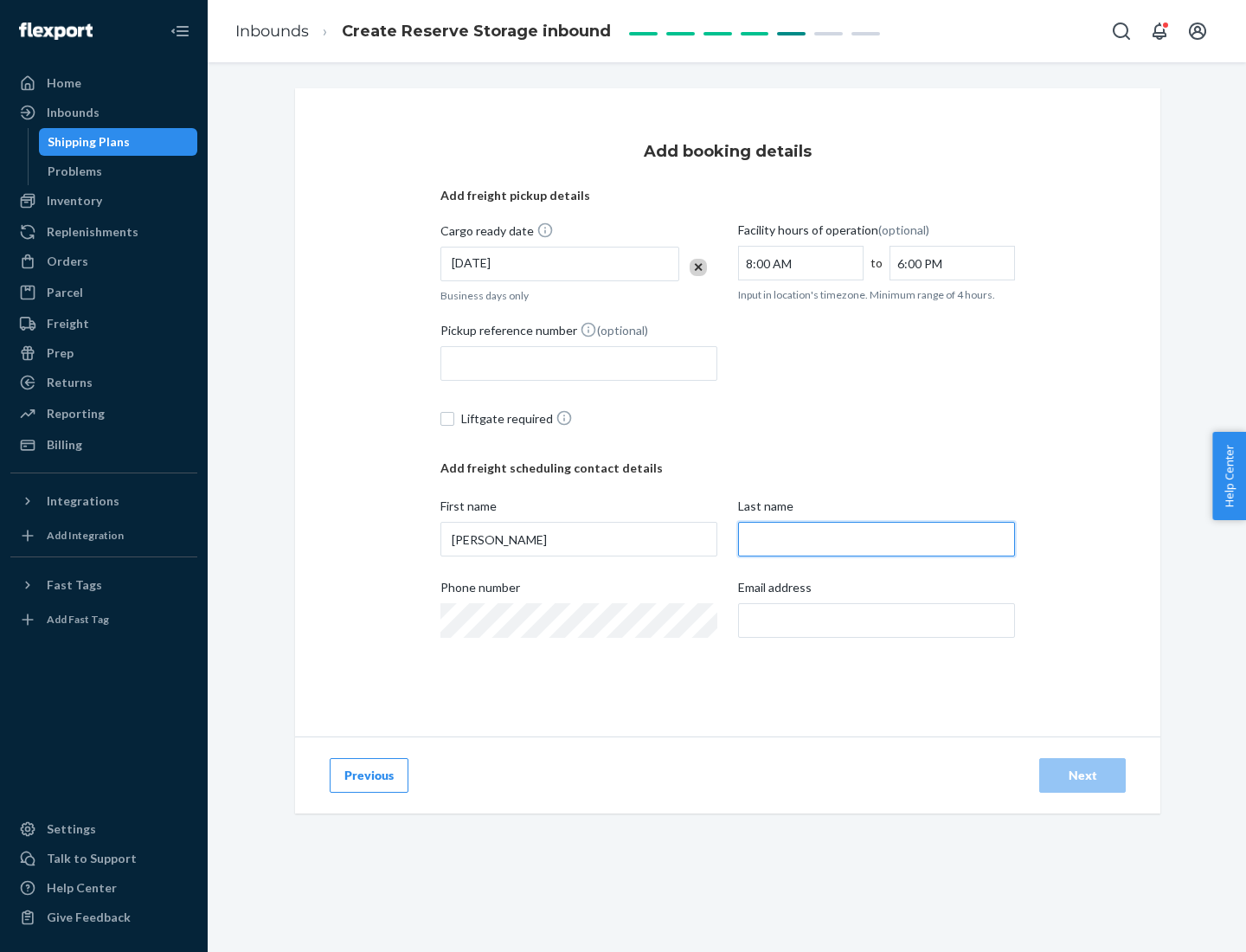
click at [877, 539] on input "Last name" at bounding box center [876, 539] width 277 height 35
type input "Doe"
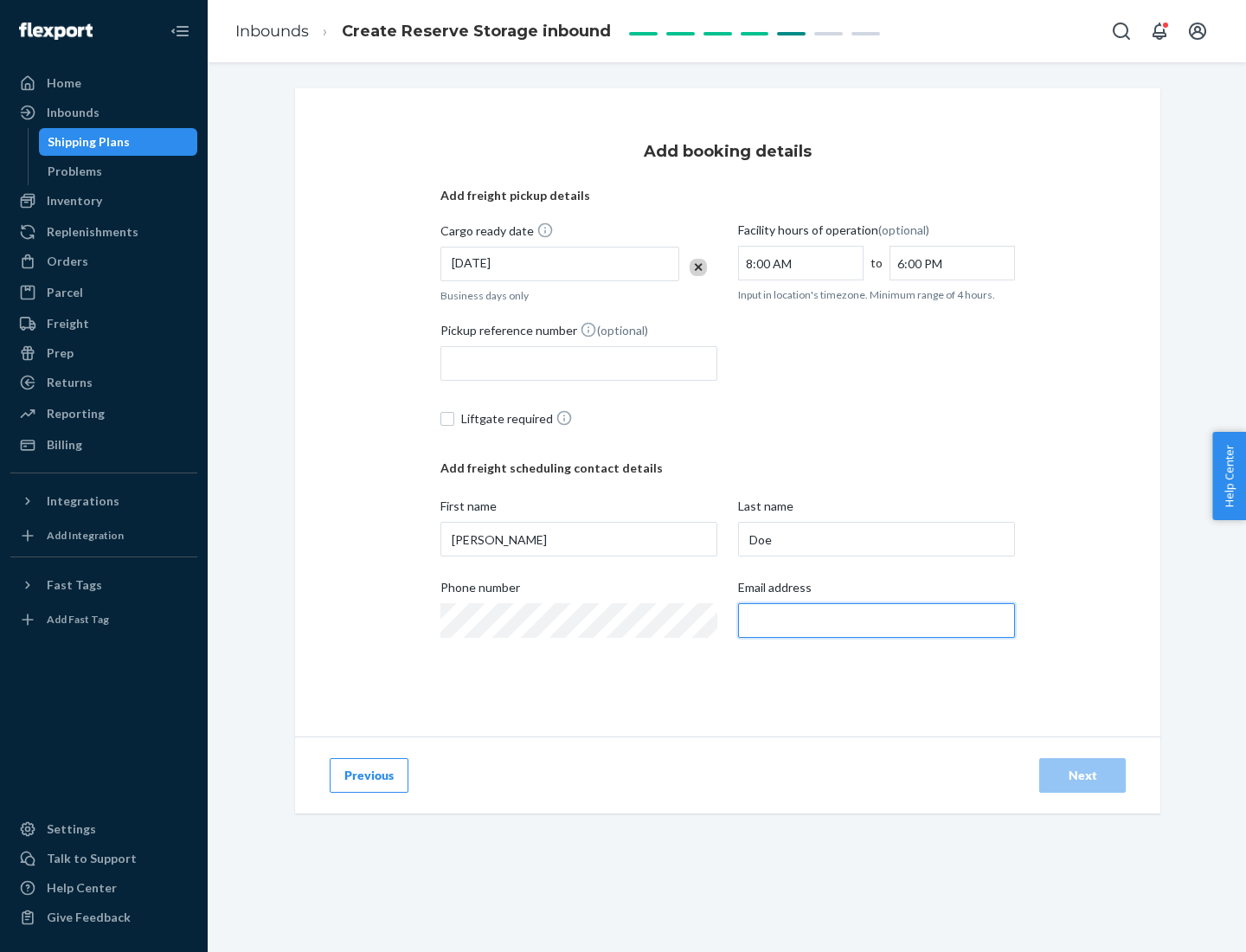
click at [877, 620] on input "Email address" at bounding box center [876, 620] width 277 height 35
type input "[EMAIL_ADDRESS][DOMAIN_NAME]"
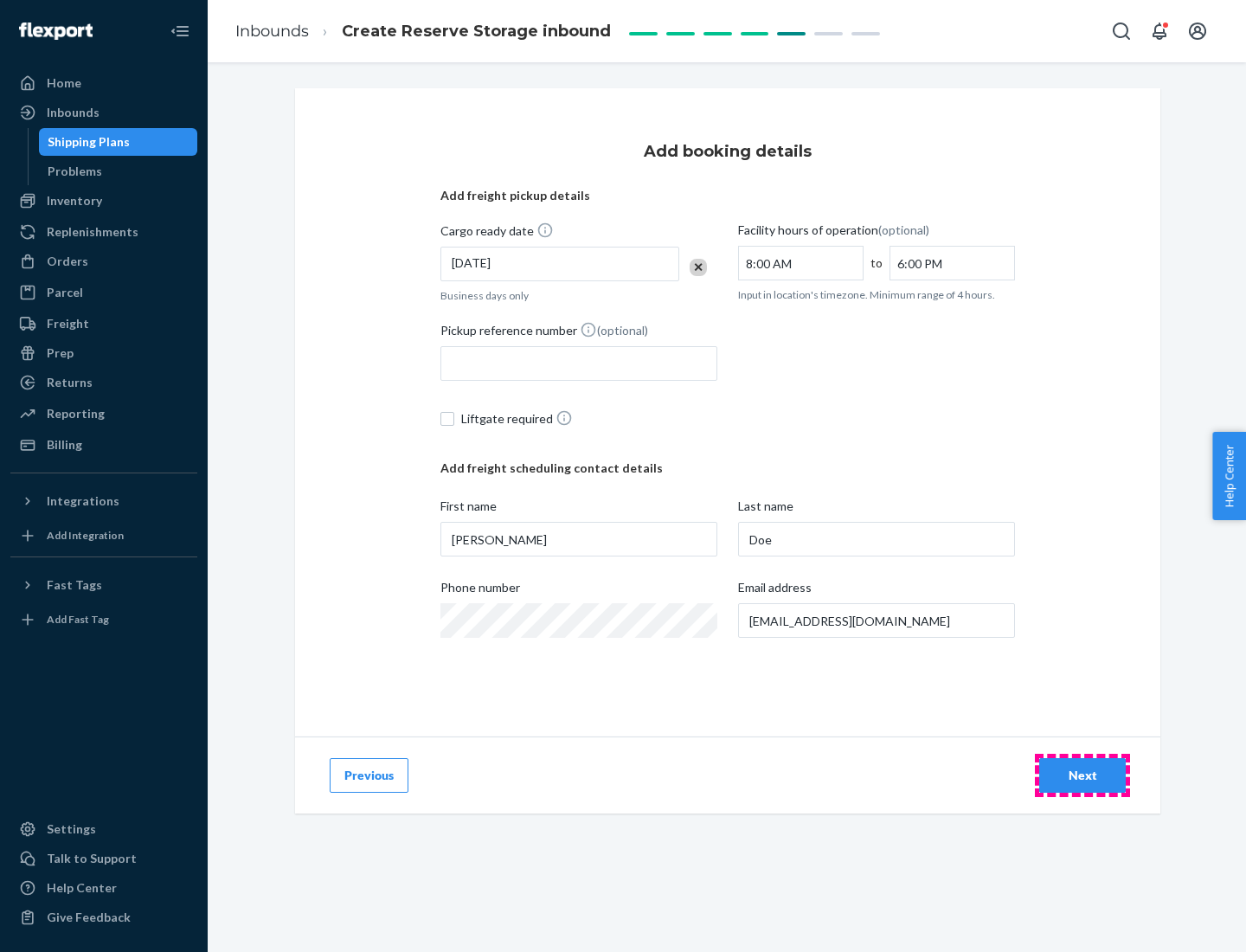
click at [1082, 776] on div "Next" at bounding box center [1082, 776] width 57 height 17
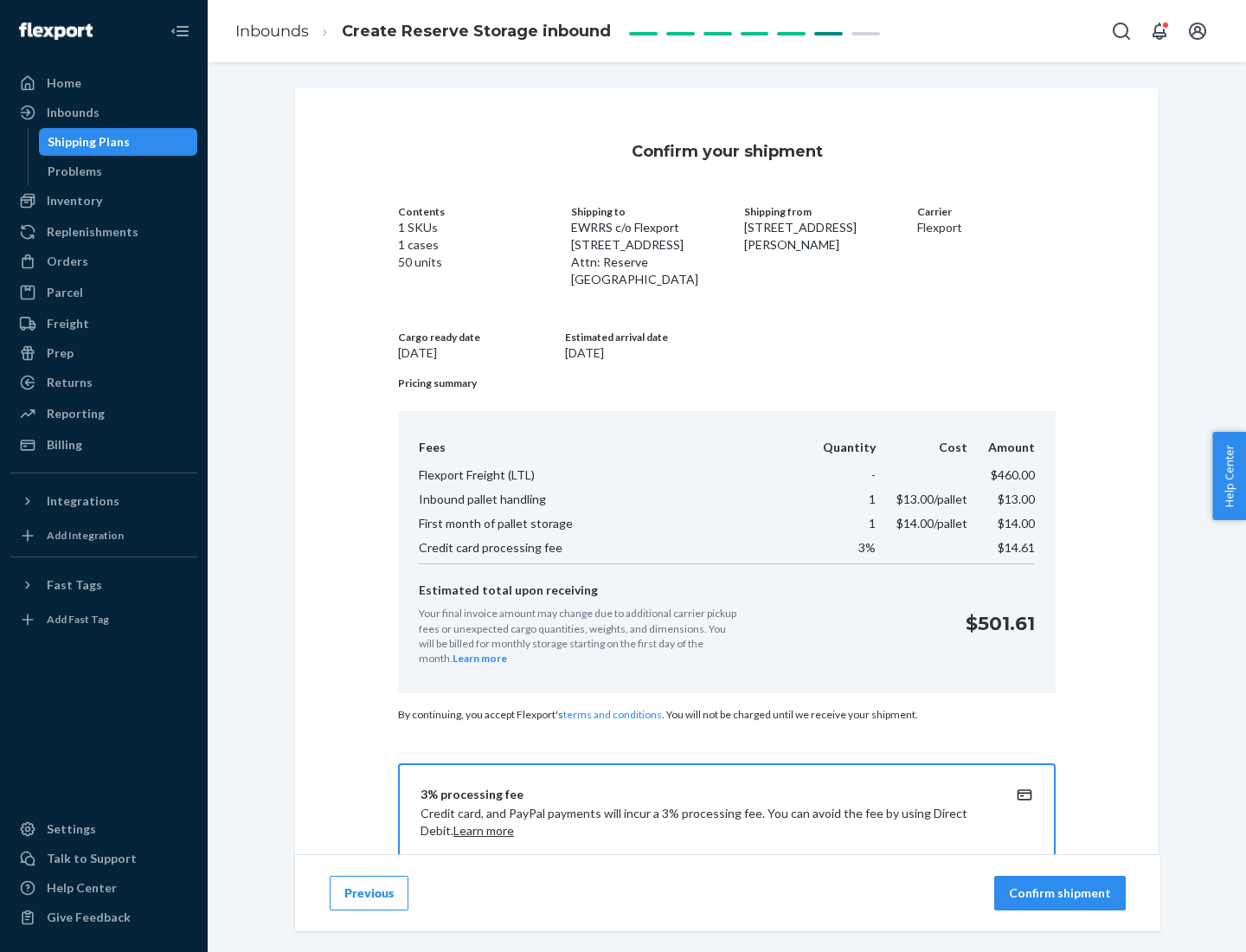
scroll to position [249, 0]
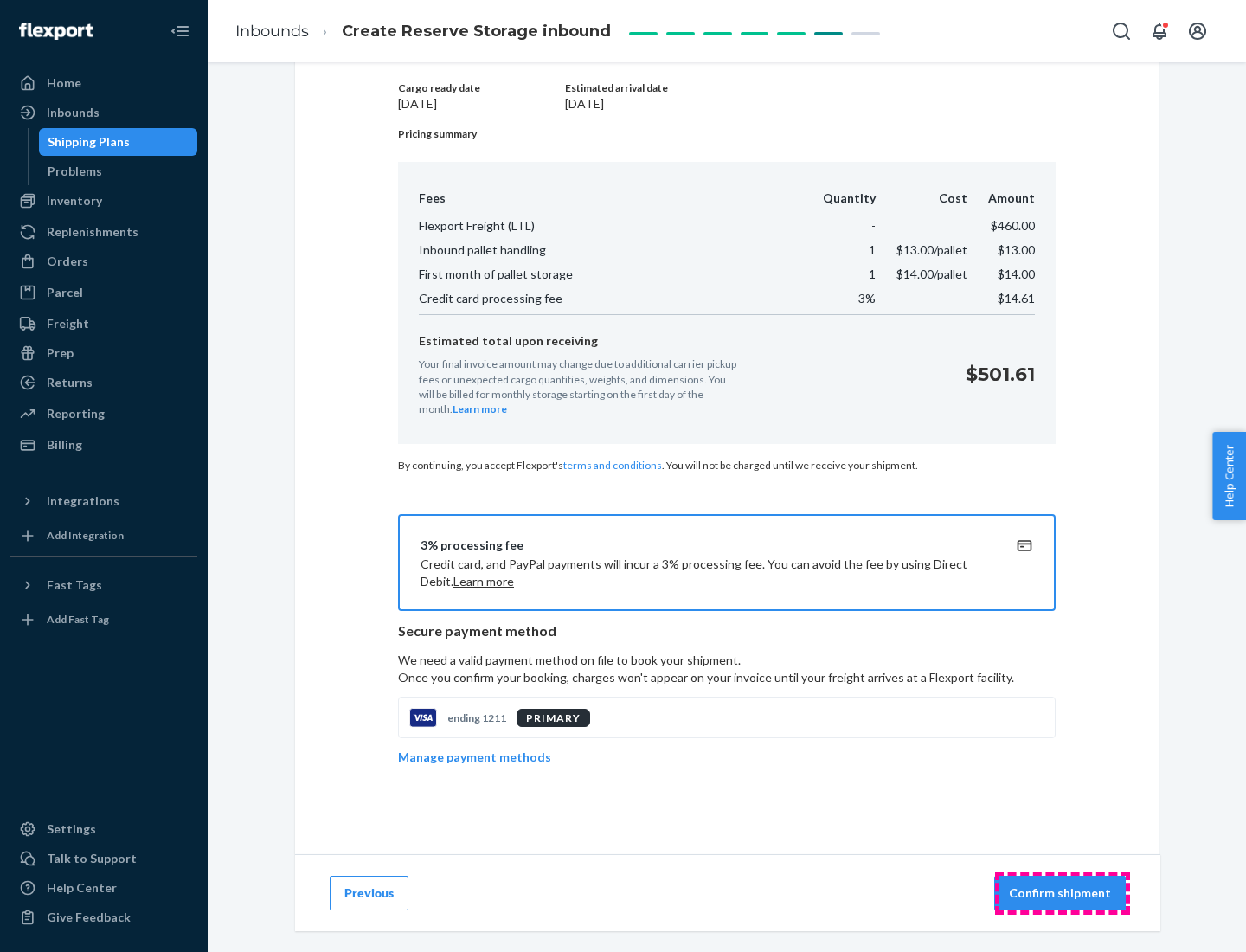
click at [1062, 893] on p "Confirm shipment" at bounding box center [1059, 893] width 102 height 17
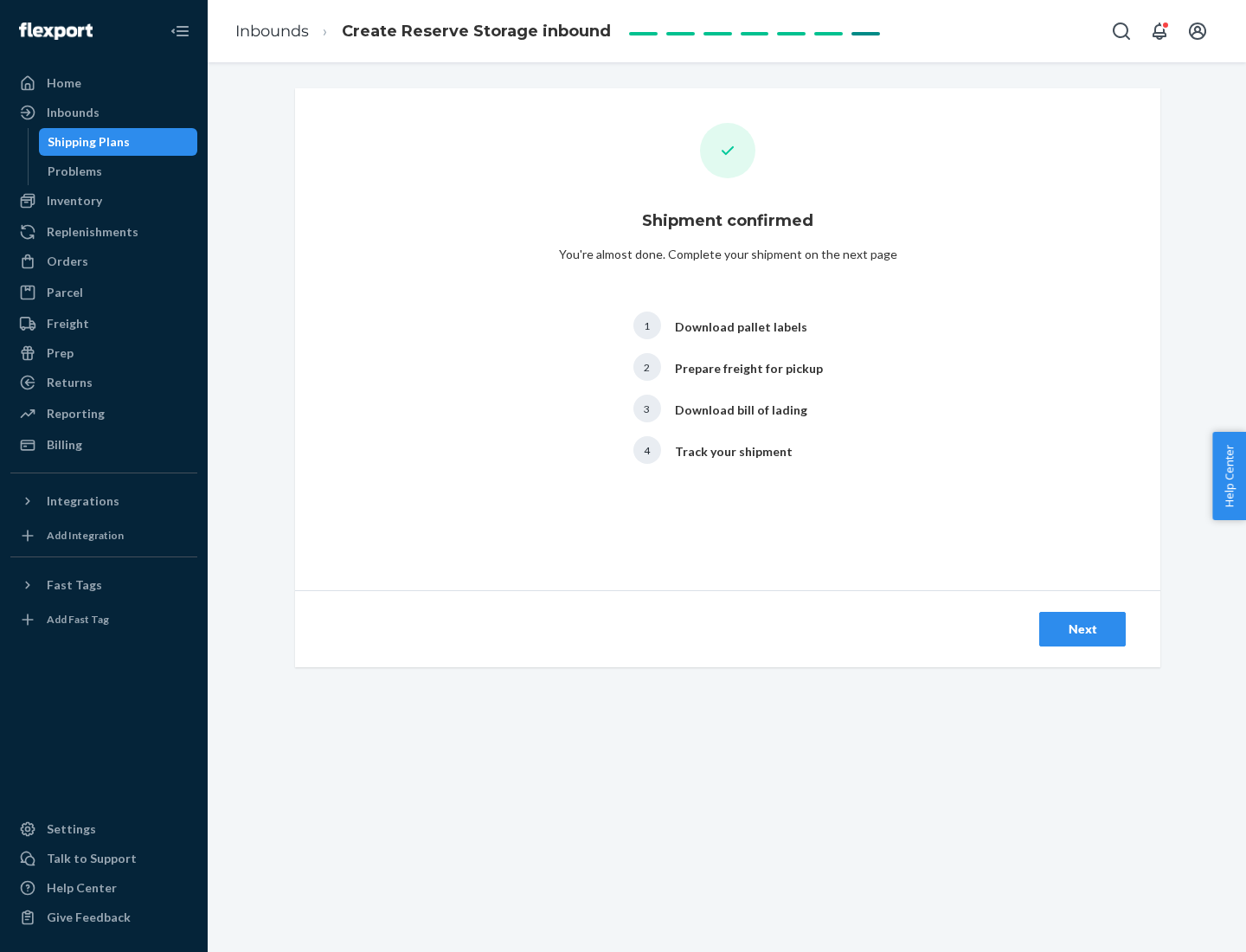
click at [1082, 629] on div "Next" at bounding box center [1082, 629] width 57 height 17
